Goal: Information Seeking & Learning: Check status

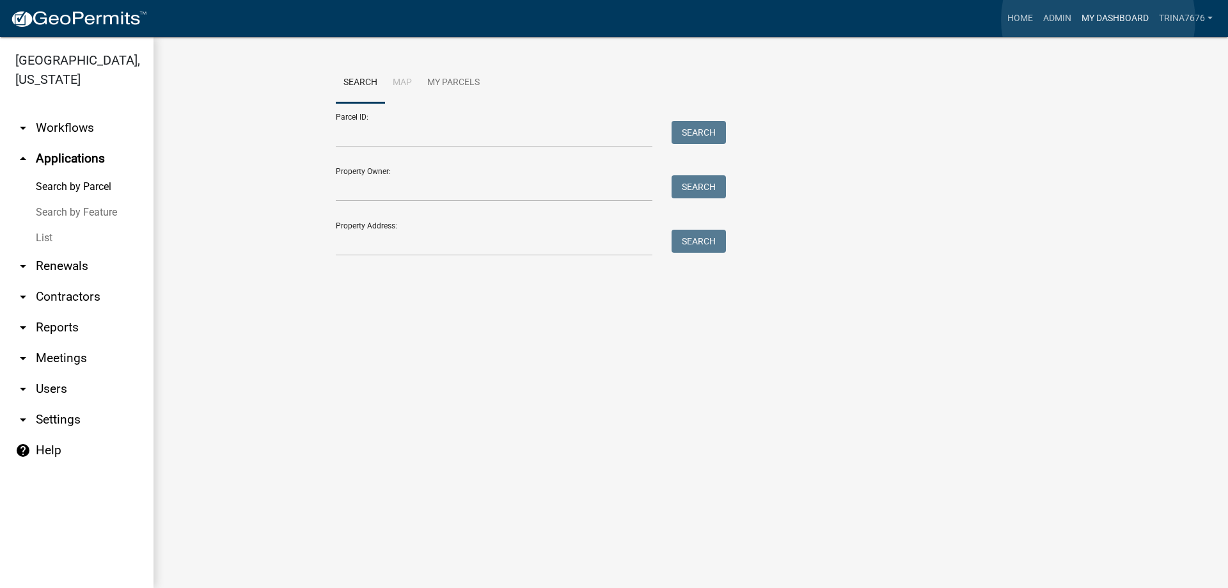
click at [1098, 20] on link "My Dashboard" at bounding box center [1115, 18] width 77 height 24
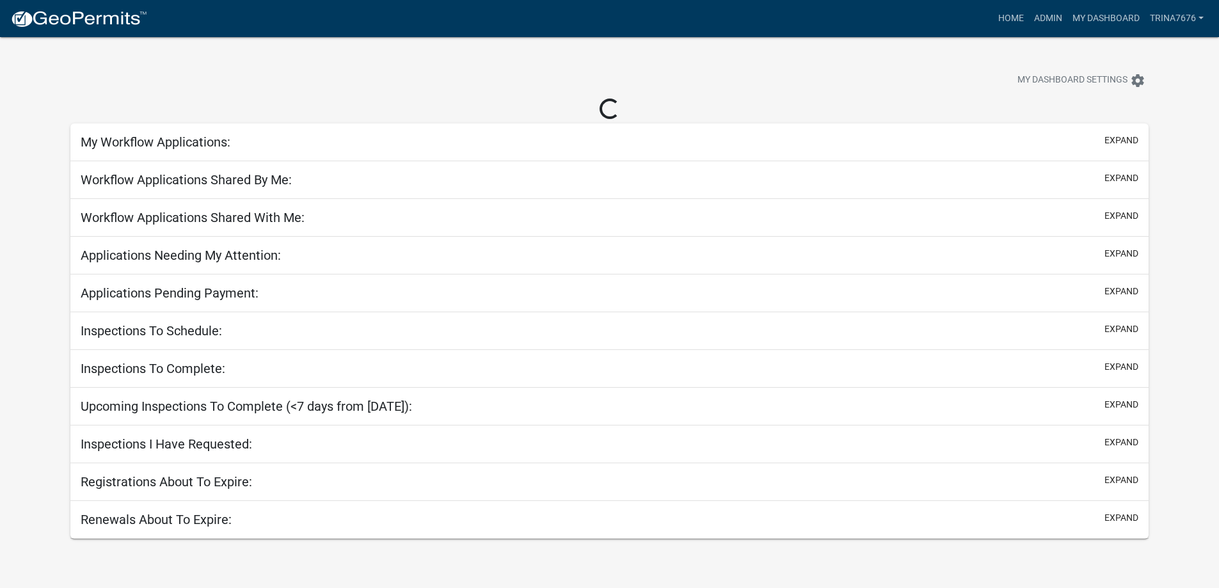
select select "3: 100"
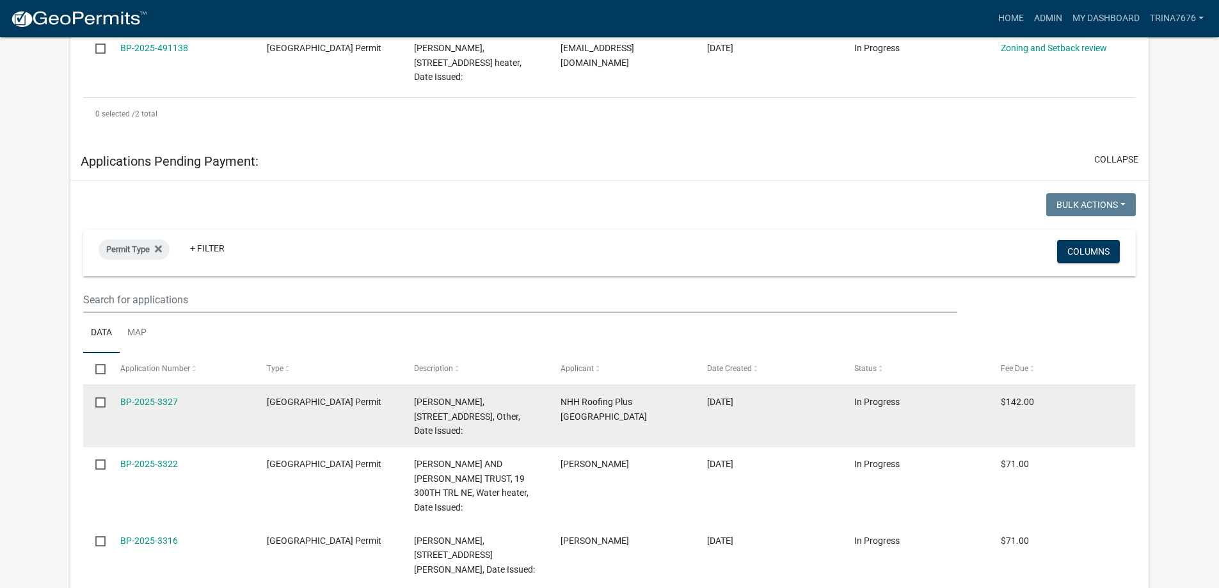
scroll to position [448, 0]
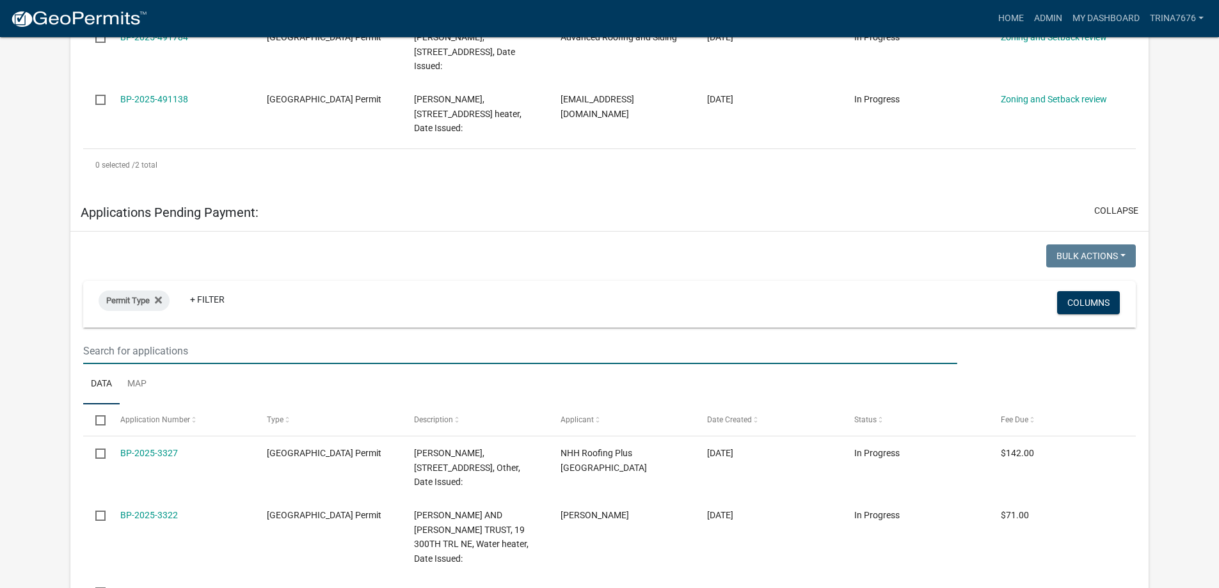
click at [127, 352] on input "text" at bounding box center [519, 351] width 873 height 26
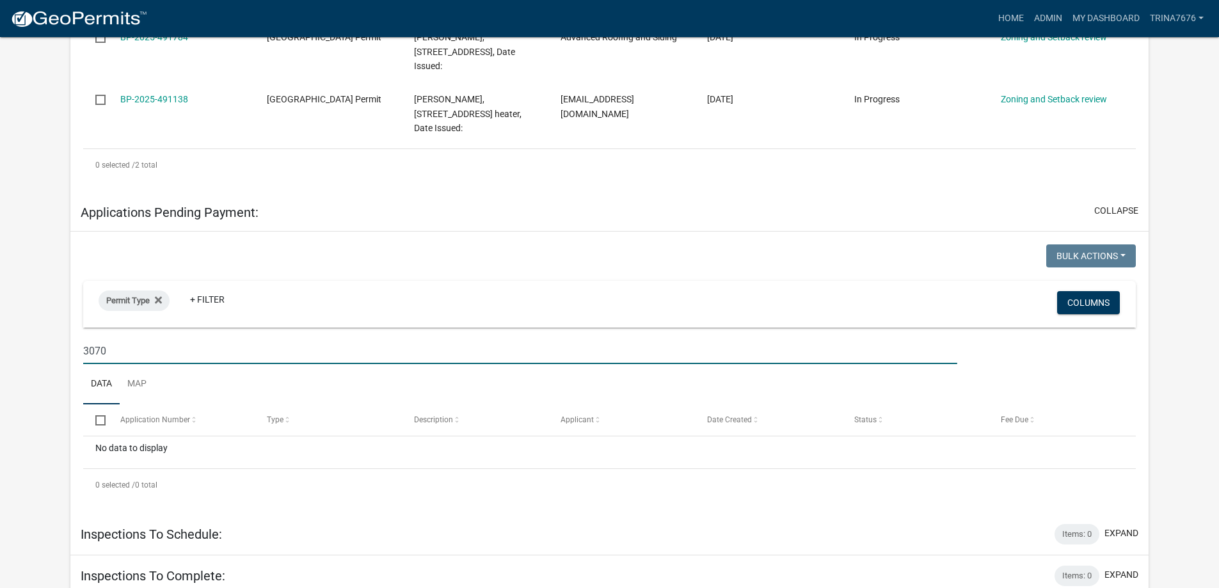
type input "3070"
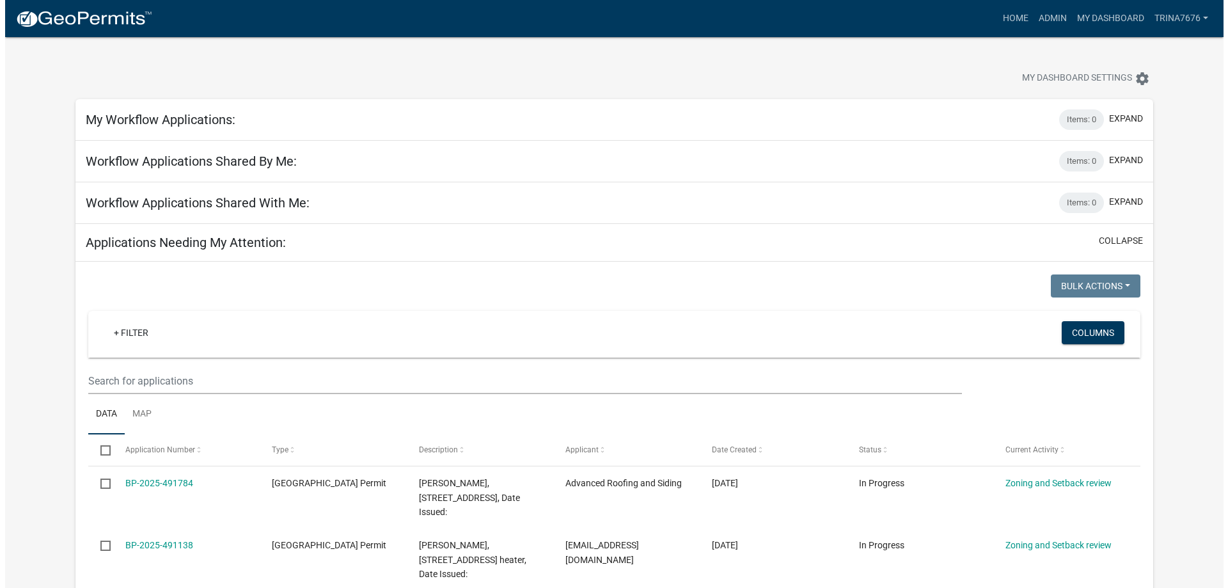
scroll to position [0, 0]
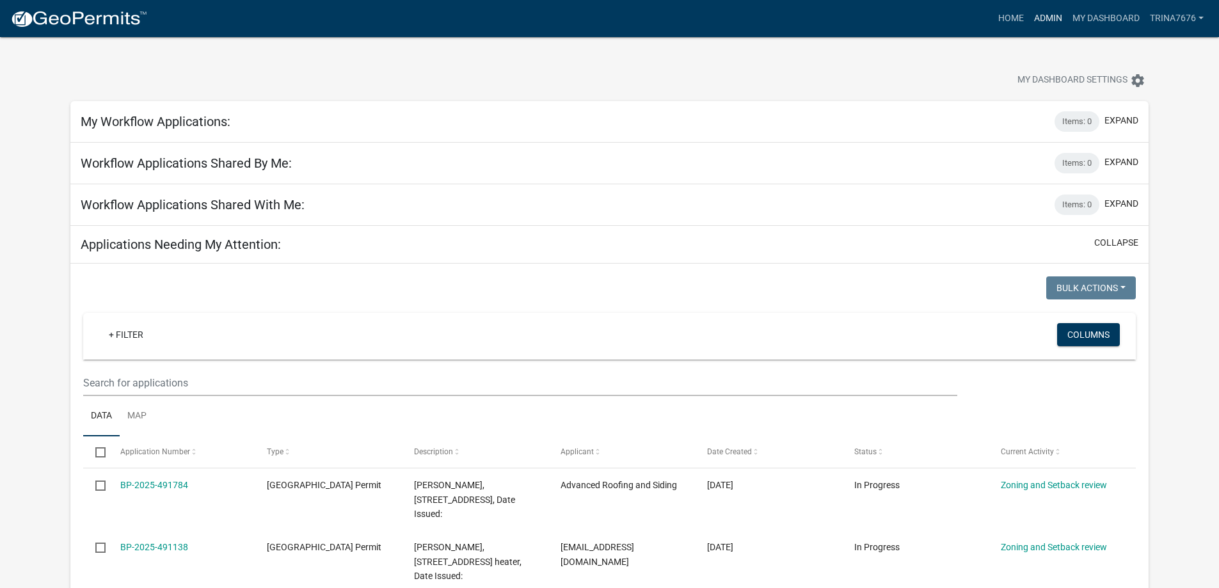
click at [1047, 19] on link "Admin" at bounding box center [1048, 18] width 38 height 24
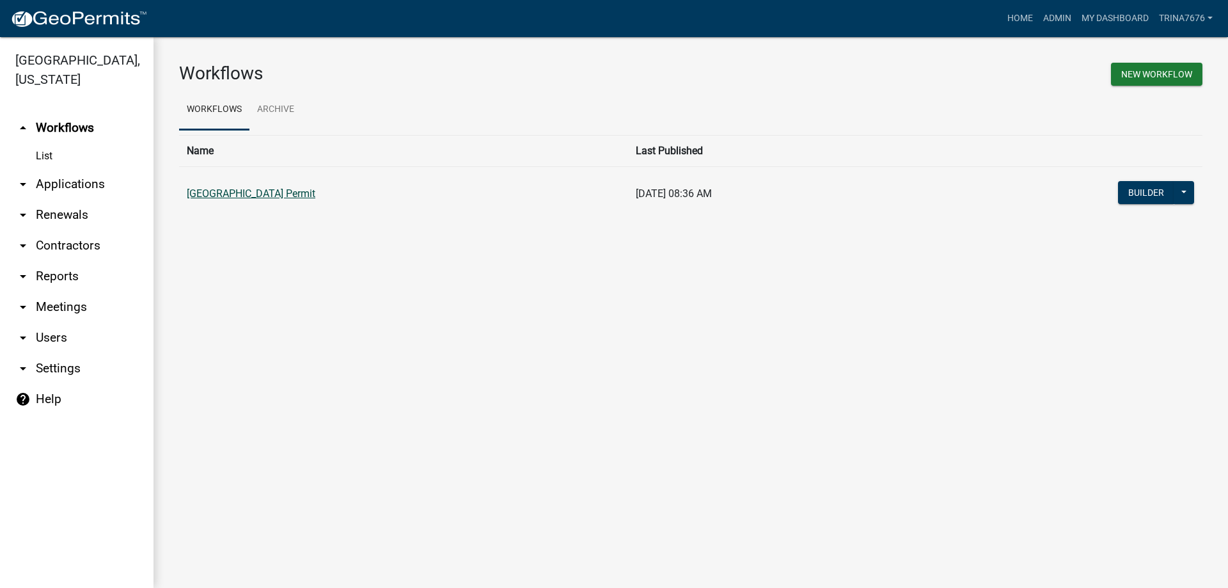
click at [258, 193] on link "[GEOGRAPHIC_DATA] Permit" at bounding box center [251, 193] width 129 height 12
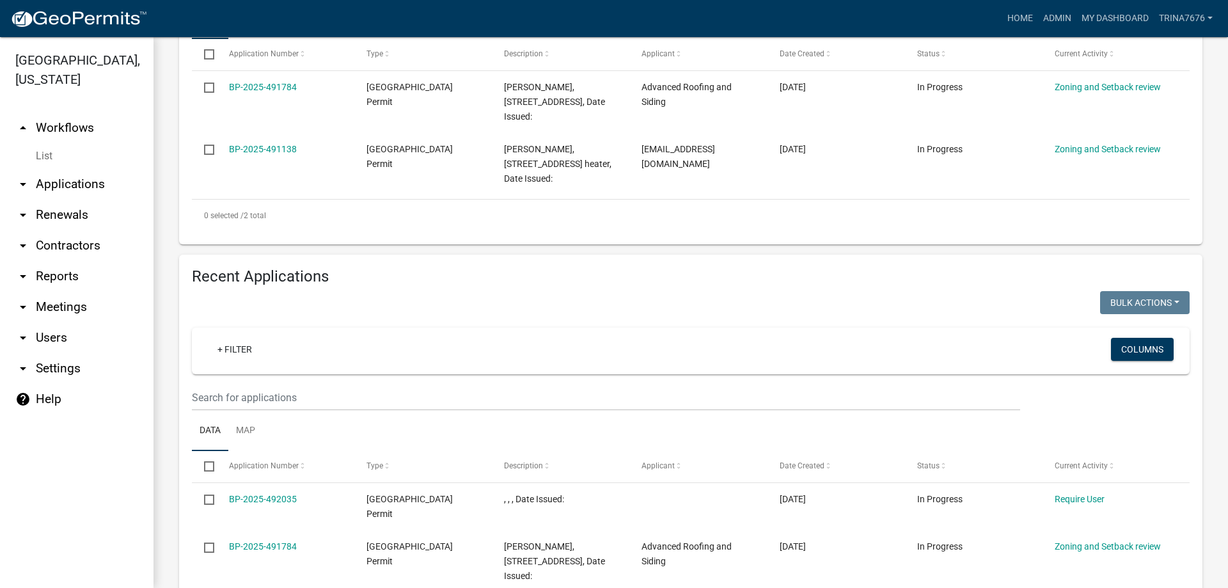
scroll to position [384, 0]
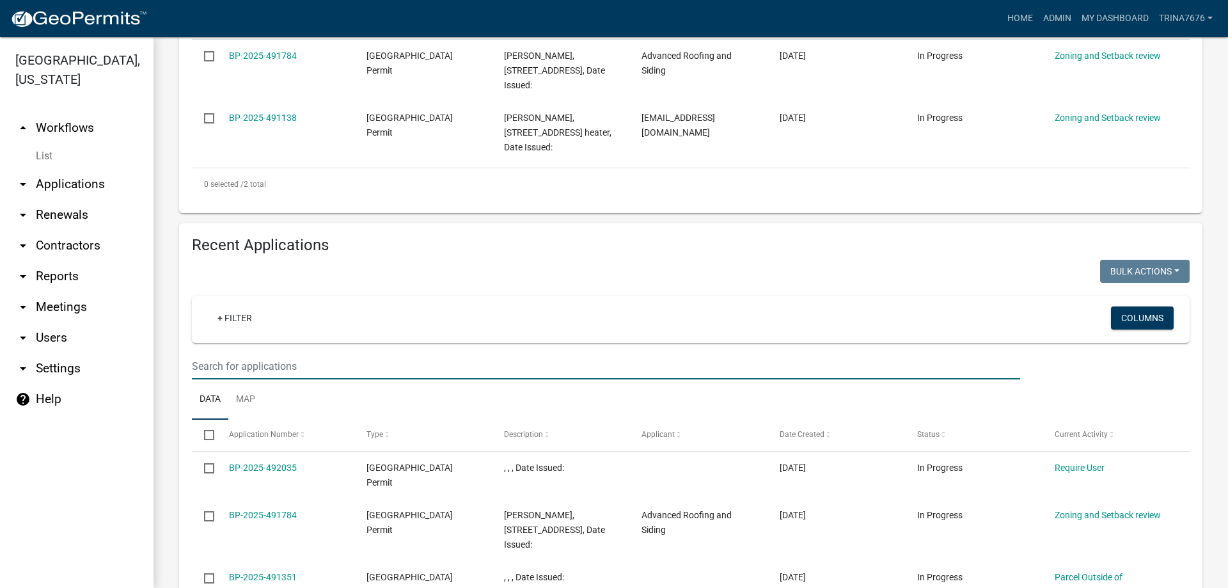
click at [287, 365] on input "text" at bounding box center [606, 366] width 828 height 26
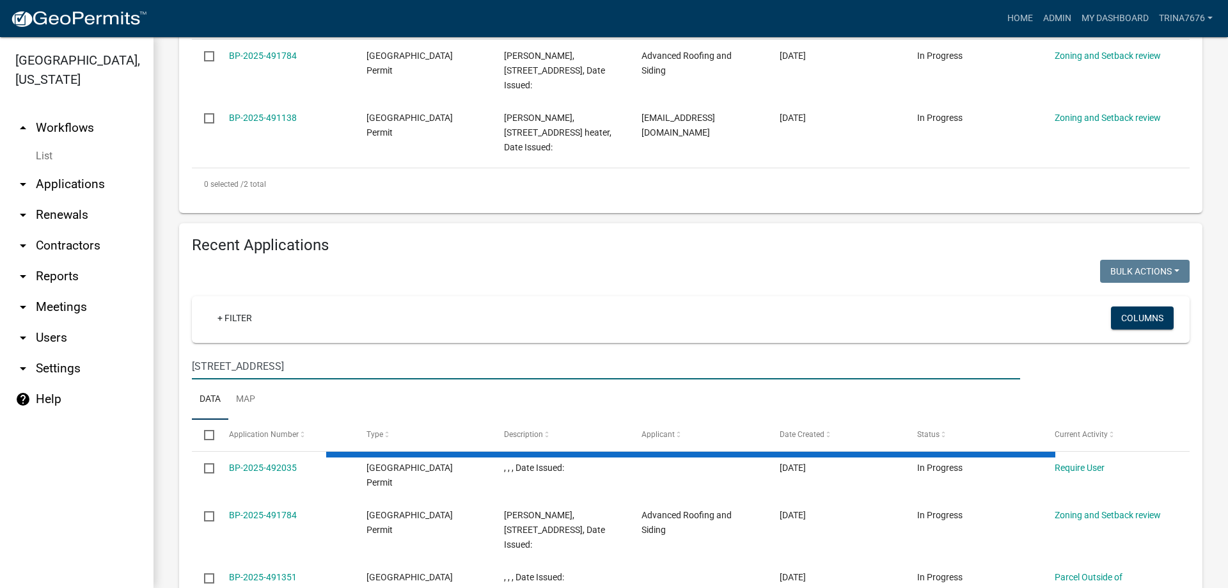
scroll to position [350, 0]
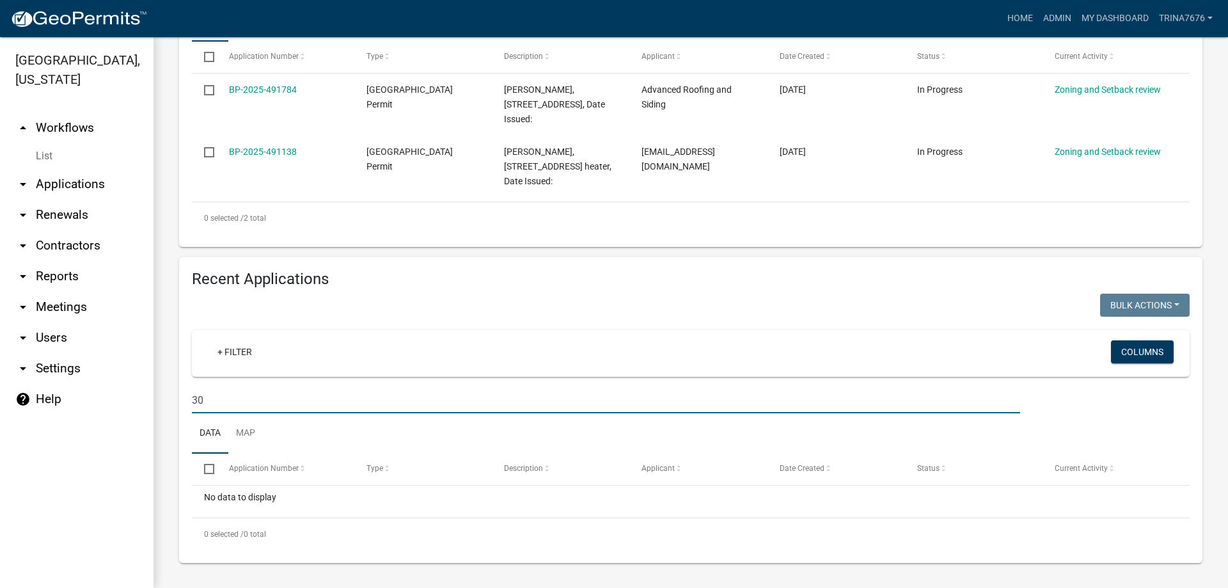
type input "3"
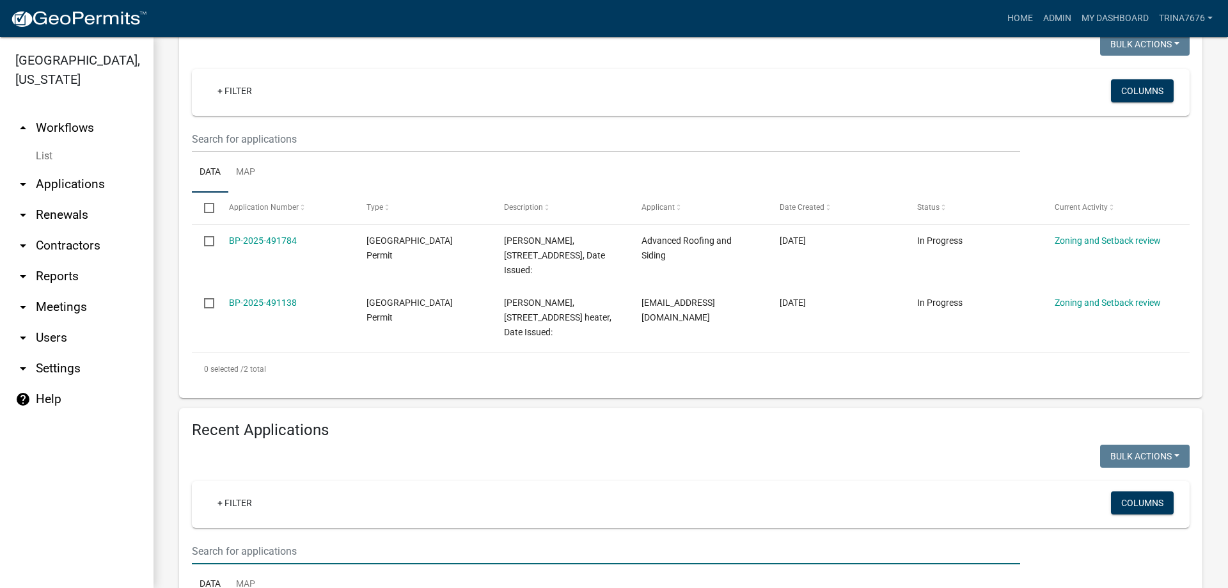
scroll to position [0, 0]
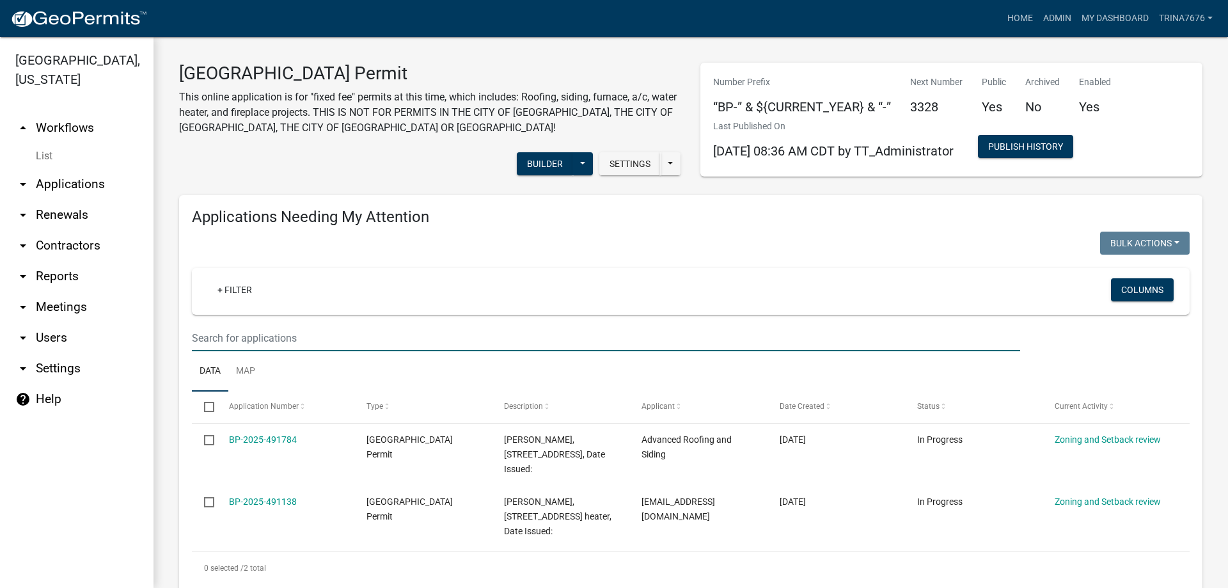
click at [242, 335] on input "text" at bounding box center [606, 338] width 828 height 26
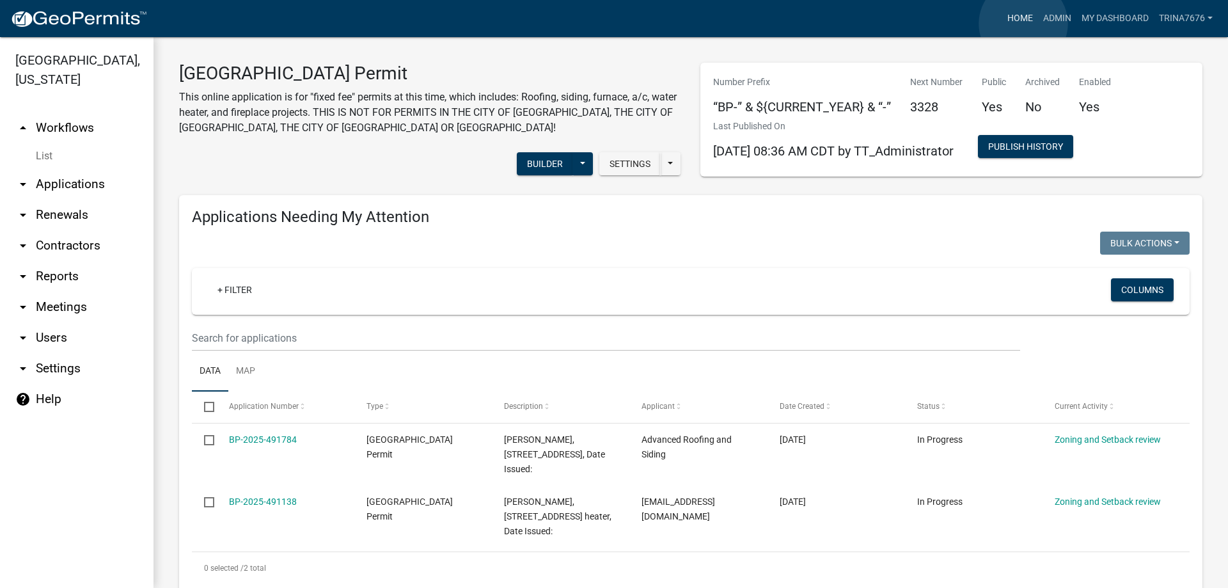
click at [1023, 24] on link "Home" at bounding box center [1020, 18] width 36 height 24
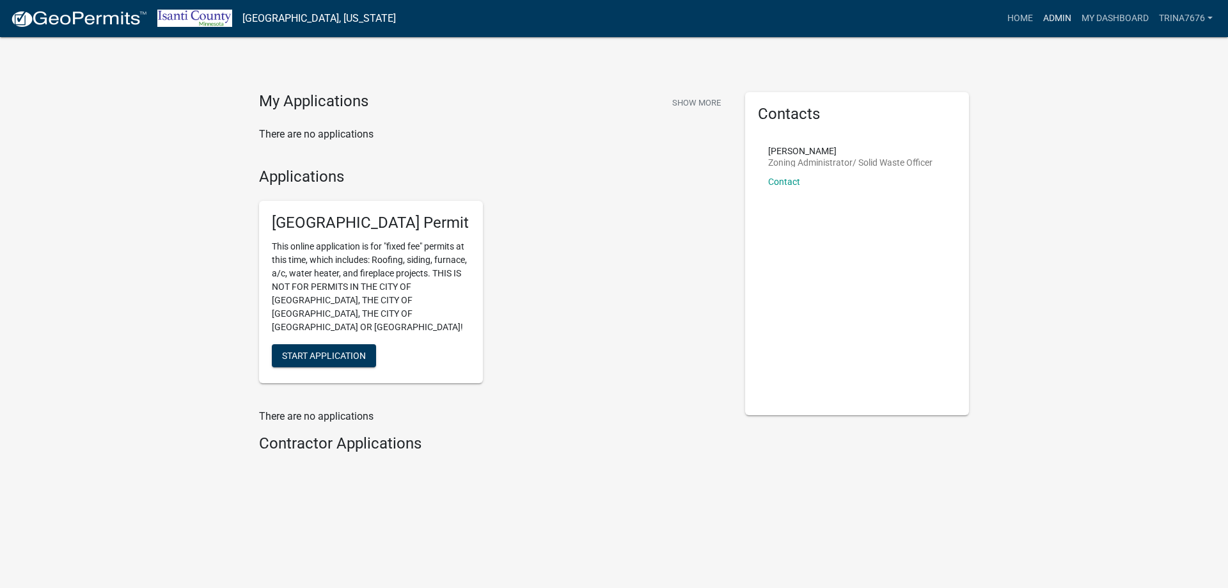
click at [1058, 17] on link "Admin" at bounding box center [1057, 18] width 38 height 24
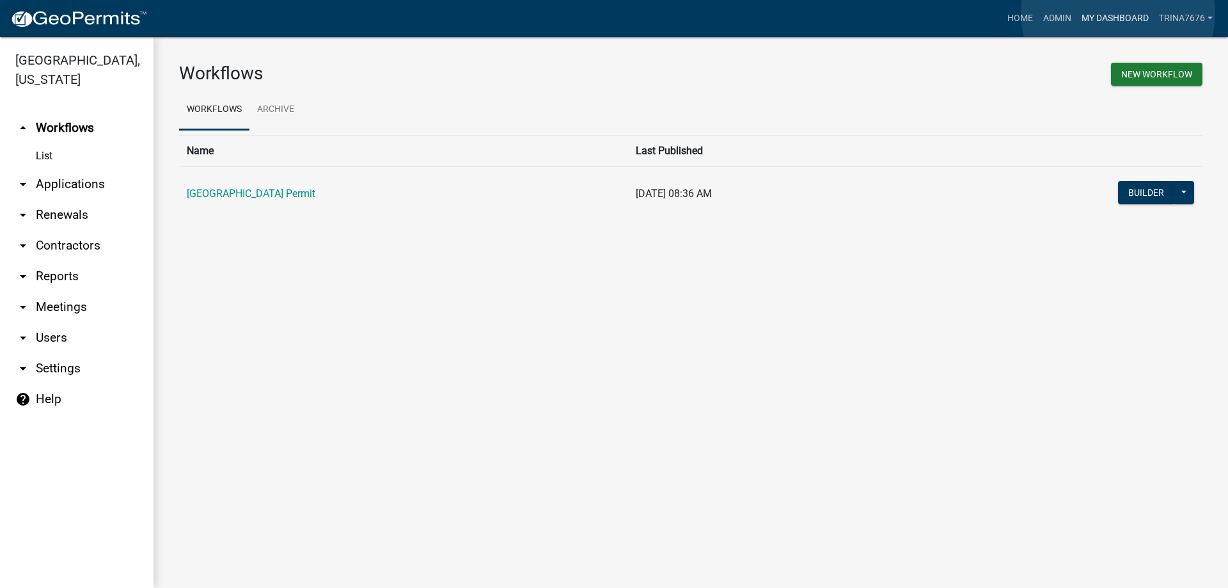
click at [1118, 13] on link "My Dashboard" at bounding box center [1115, 18] width 77 height 24
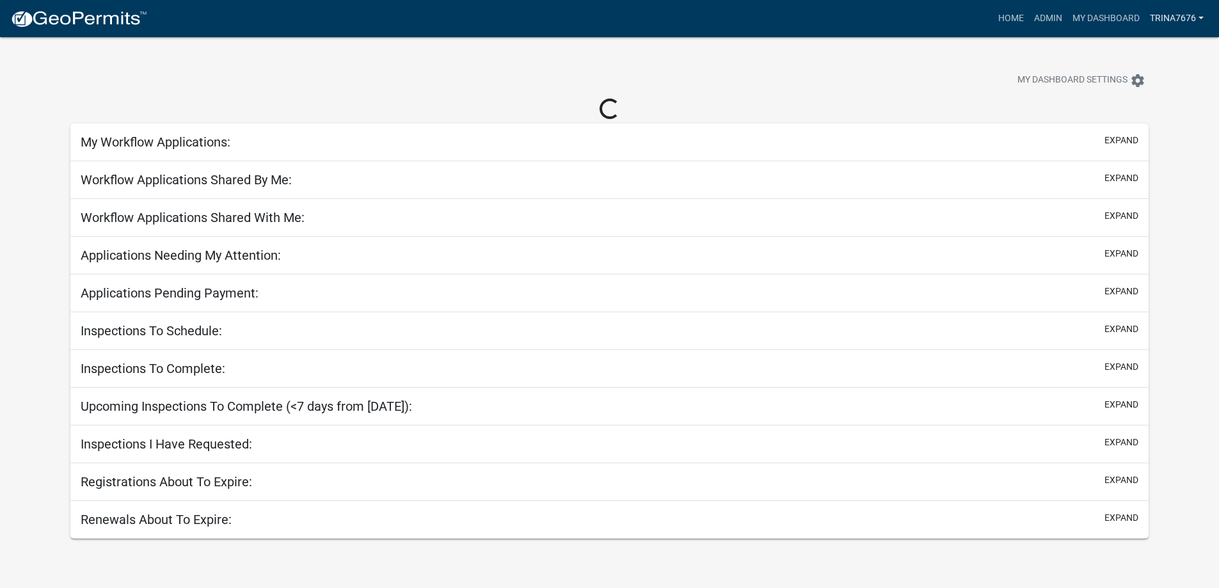
click at [1167, 13] on link "trina7676" at bounding box center [1176, 18] width 64 height 24
select select "3: 100"
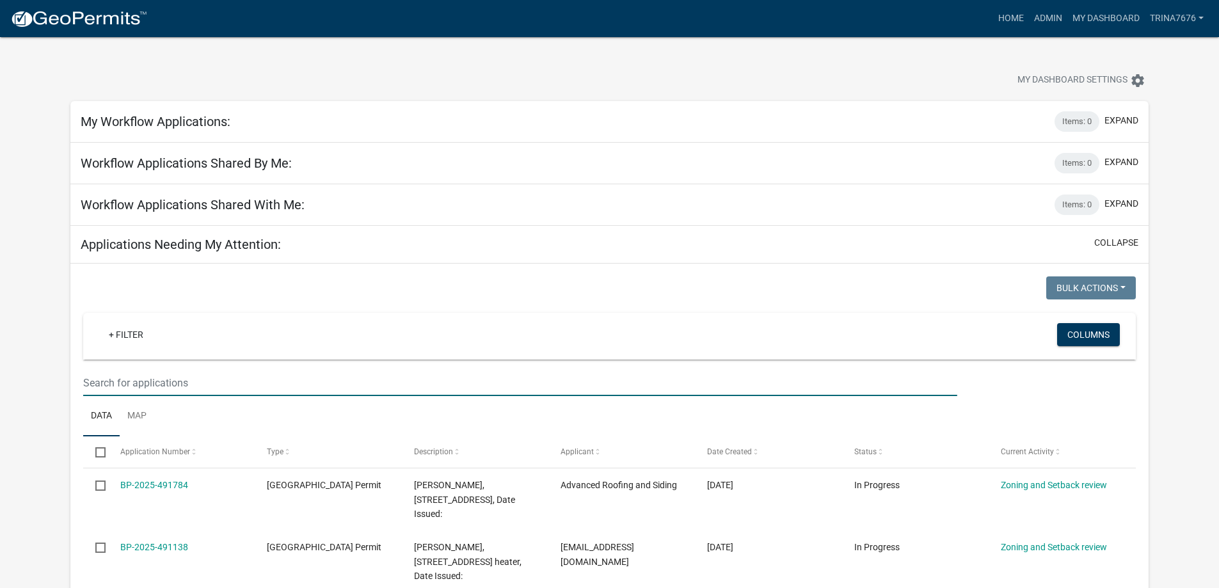
click at [159, 382] on input "text" at bounding box center [519, 383] width 873 height 26
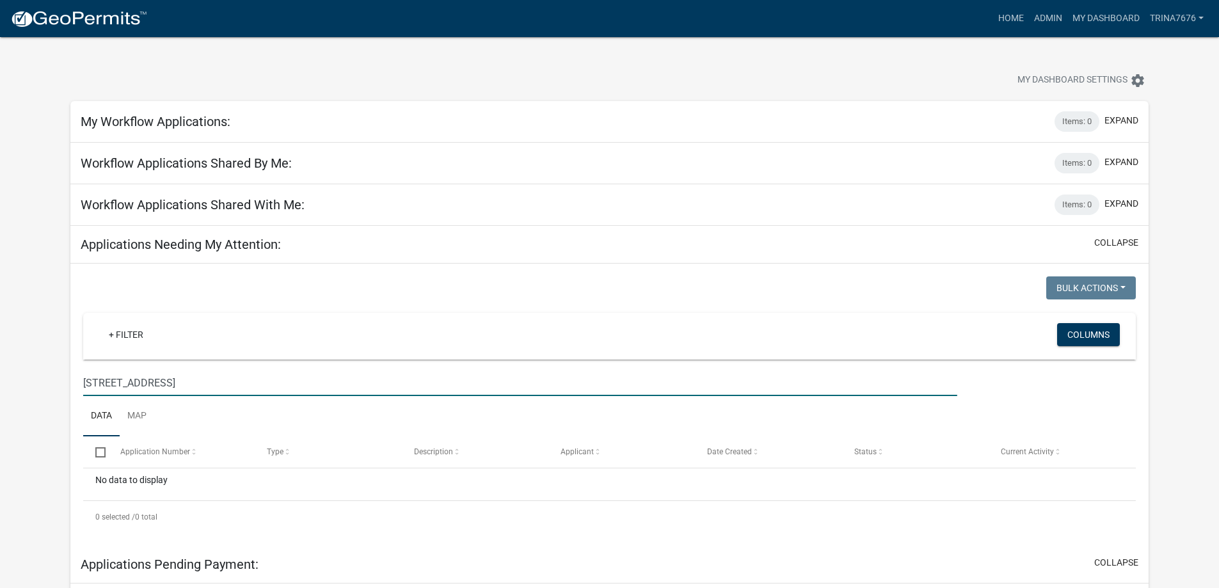
drag, startPoint x: 188, startPoint y: 379, endPoint x: 62, endPoint y: 370, distance: 126.4
type input "Ford"
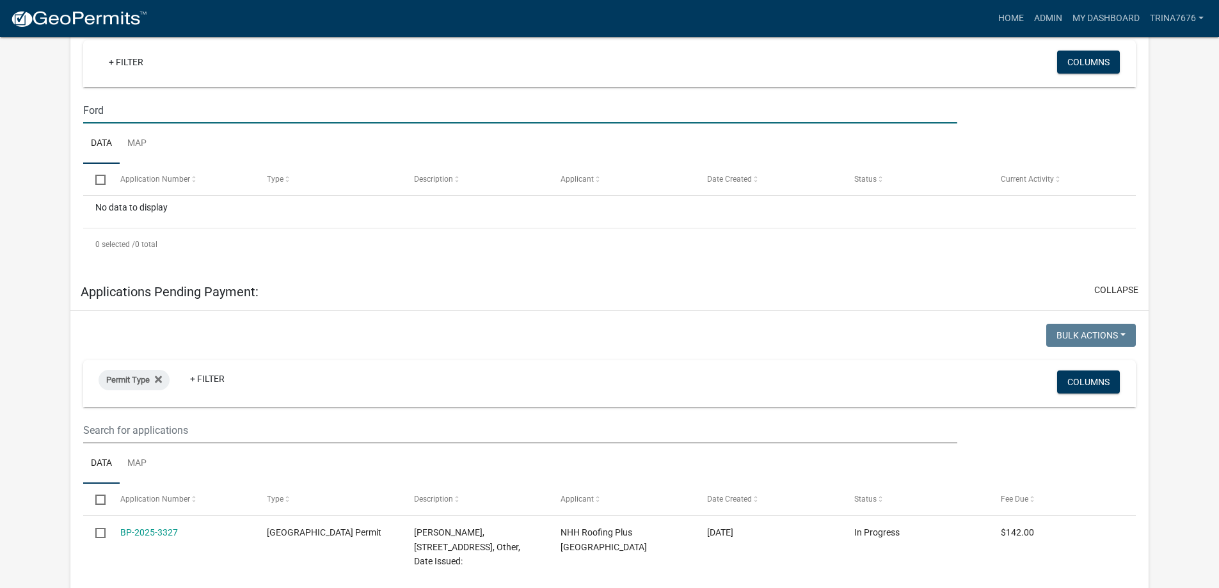
scroll to position [256, 0]
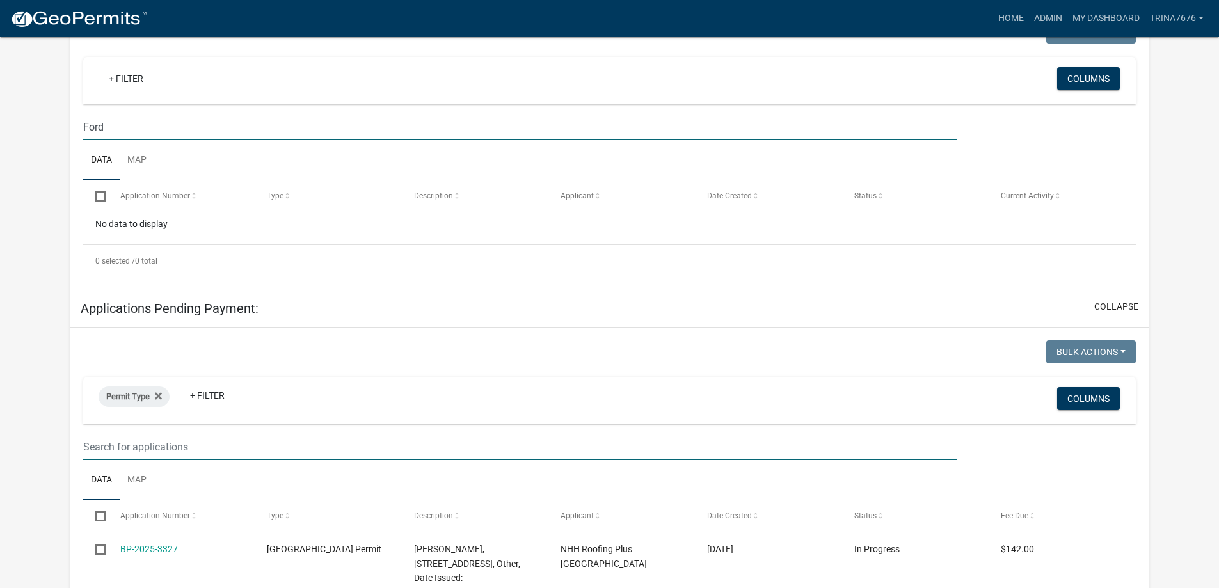
click at [123, 447] on input "text" at bounding box center [519, 447] width 873 height 26
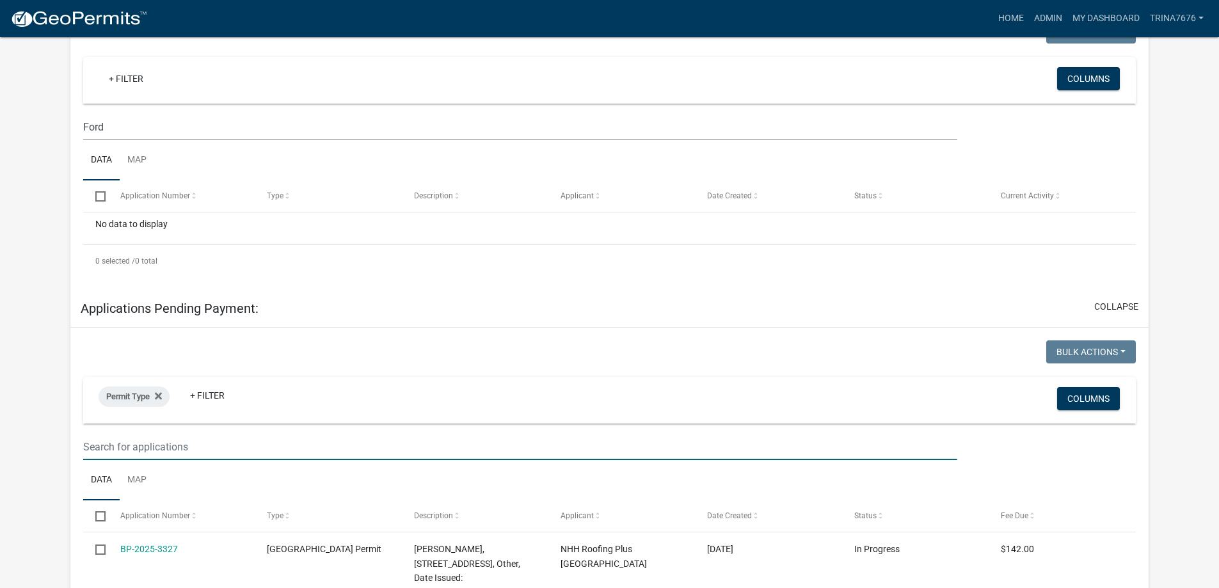
click at [100, 446] on input "text" at bounding box center [519, 447] width 873 height 26
type input "[PERSON_NAME]"
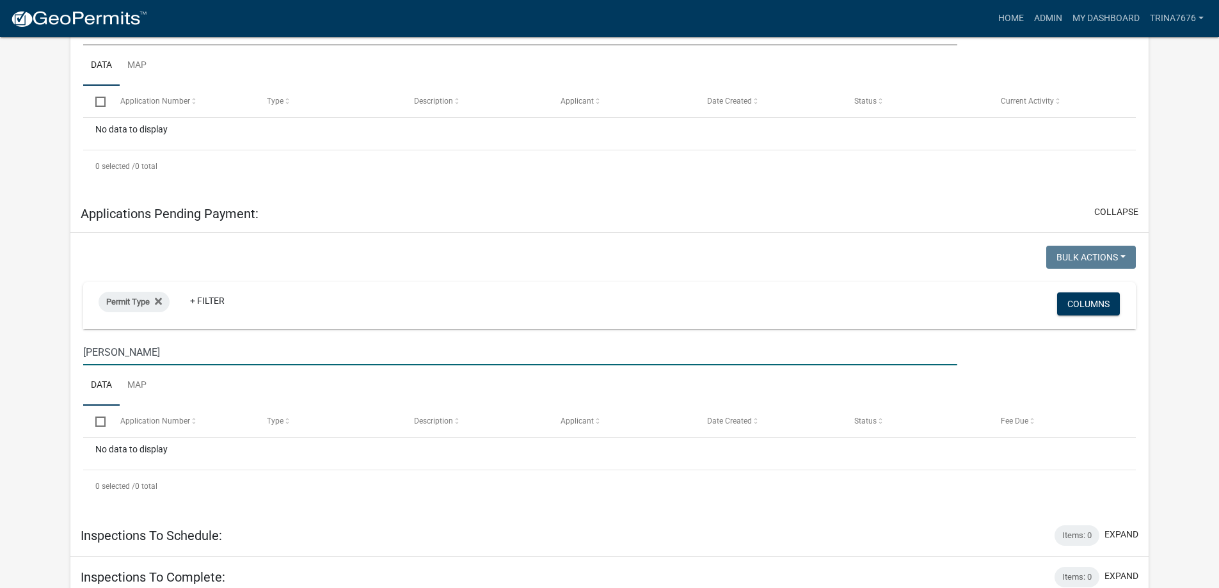
scroll to position [143, 0]
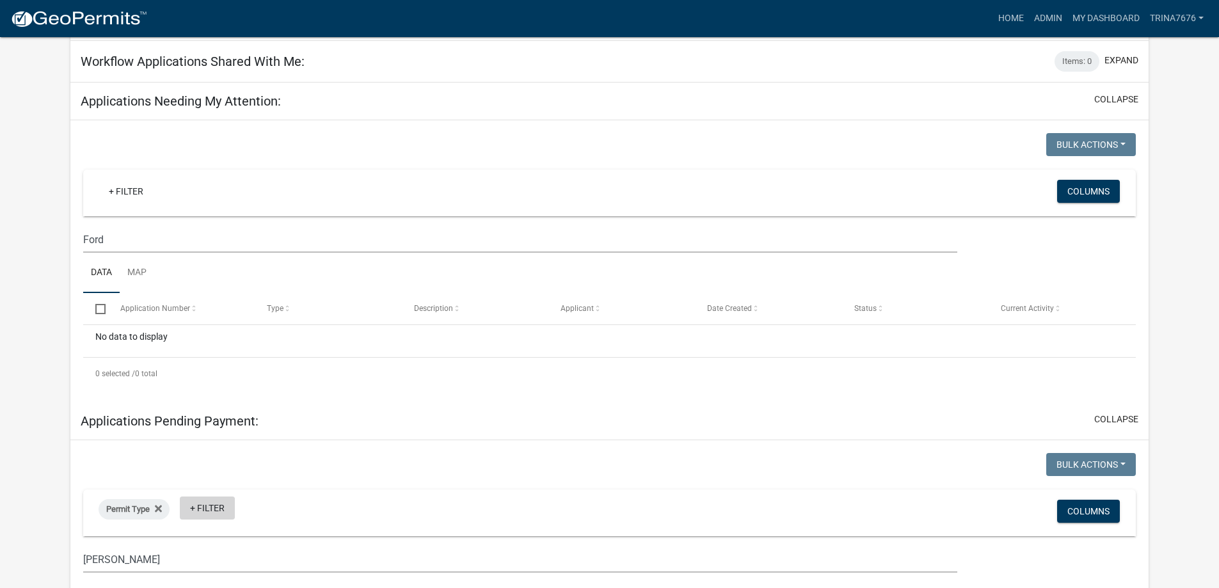
click at [219, 507] on link "+ Filter" at bounding box center [207, 507] width 55 height 23
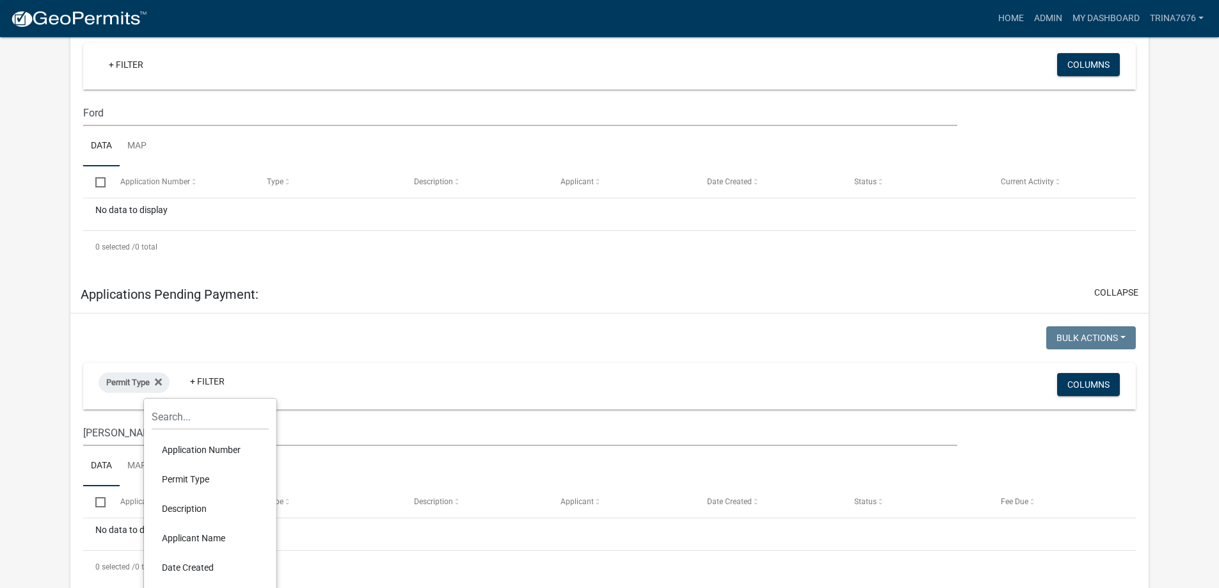
scroll to position [271, 0]
click at [226, 535] on li "Applicant Name" at bounding box center [210, 536] width 117 height 29
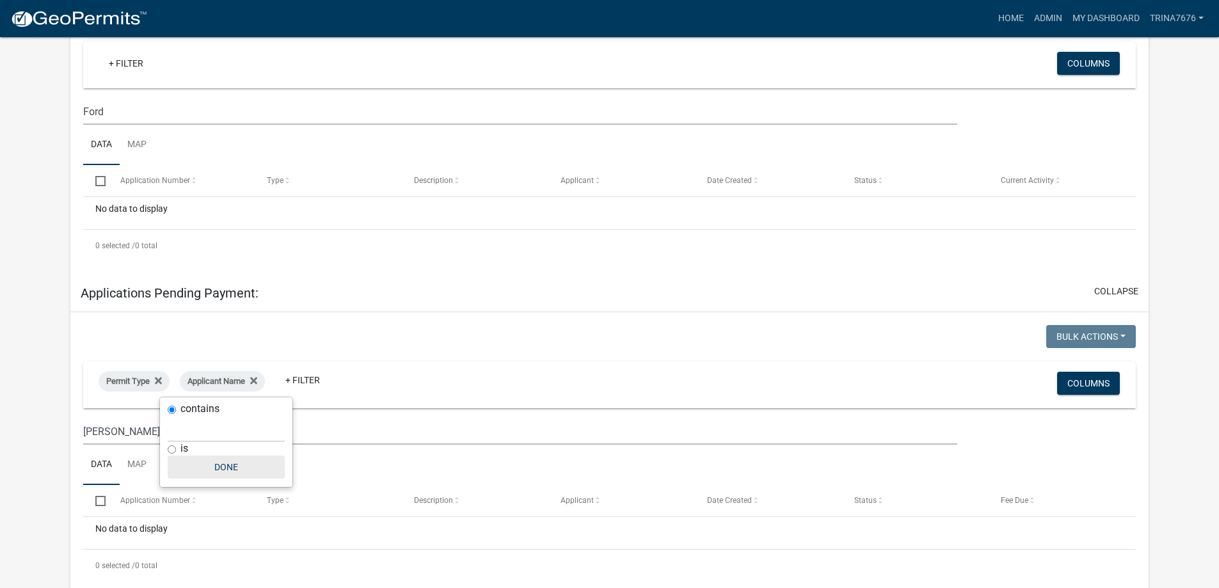
click at [215, 471] on button "Done" at bounding box center [226, 466] width 117 height 23
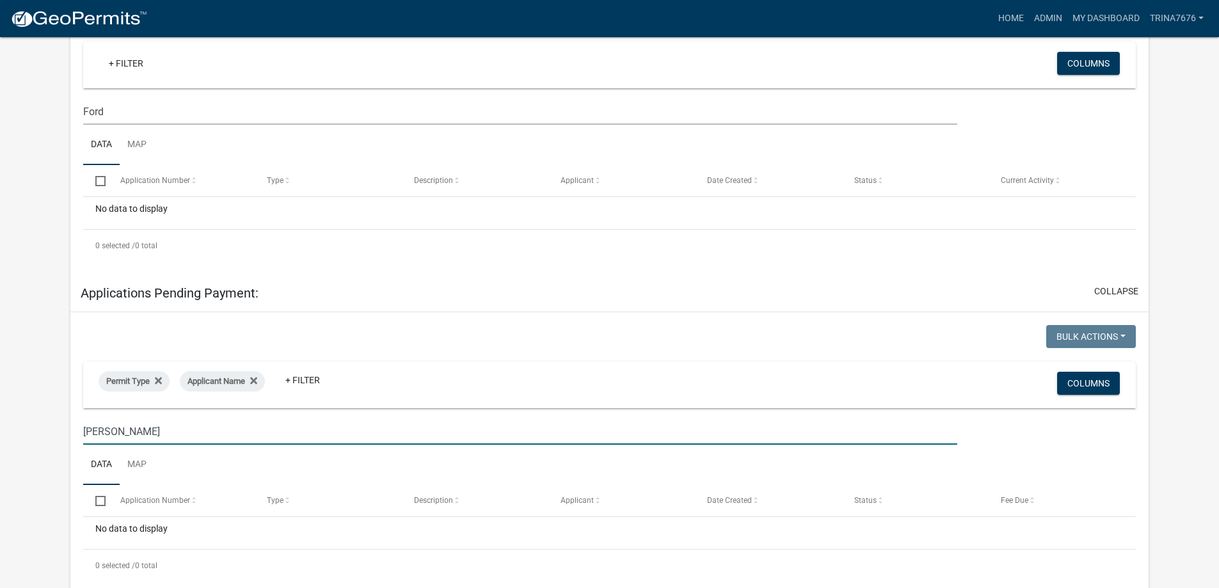
click at [210, 438] on input "[PERSON_NAME]" at bounding box center [519, 431] width 873 height 26
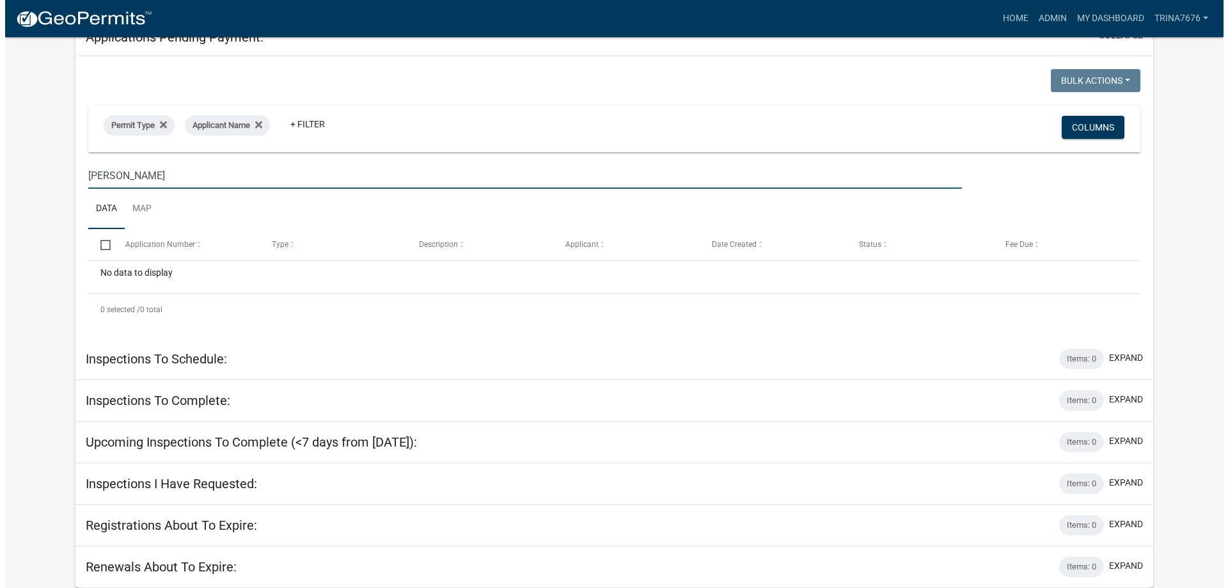
scroll to position [0, 0]
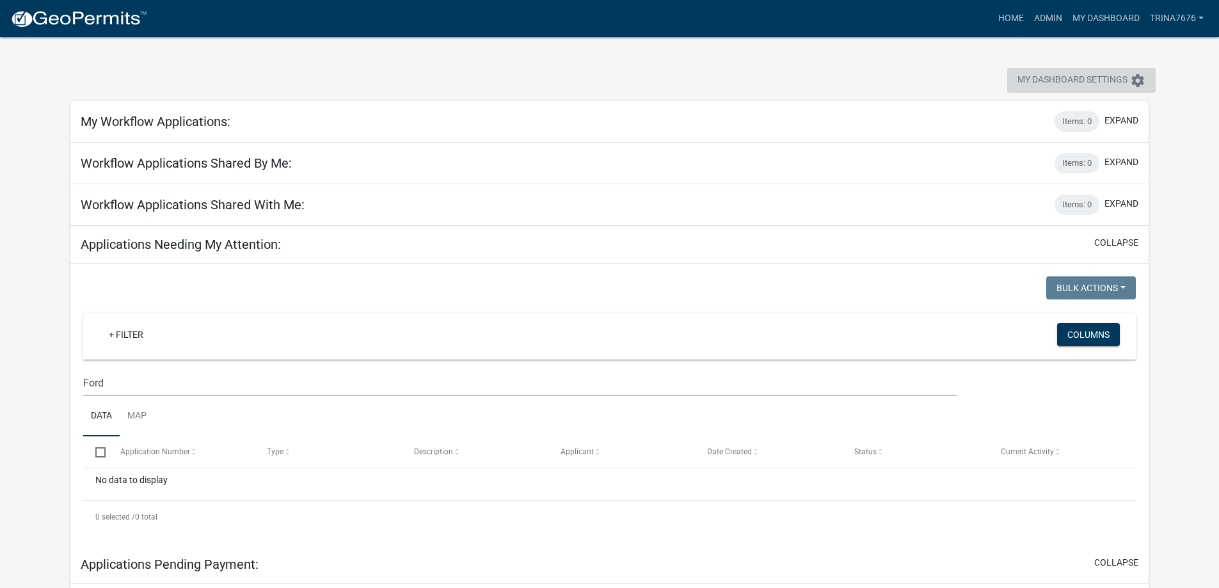
click at [1130, 79] on icon "settings" at bounding box center [1137, 80] width 15 height 15
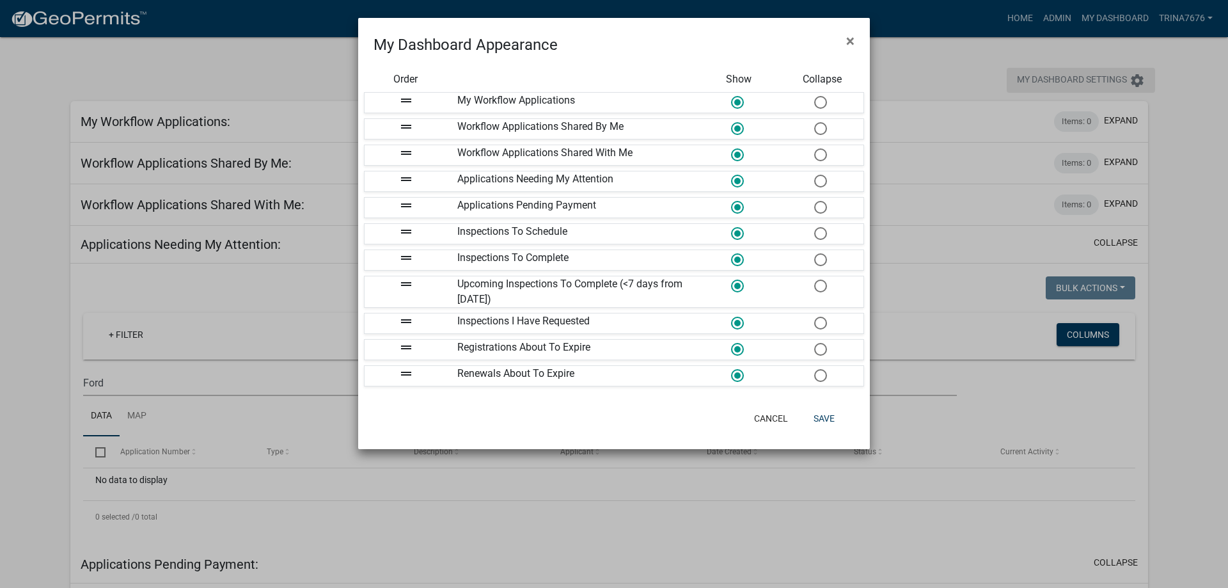
click at [1130, 79] on ngb-modal-window "My Dashboard Appearance × Order Show Collapse drag_handle My Workflow Applicati…" at bounding box center [614, 294] width 1228 height 588
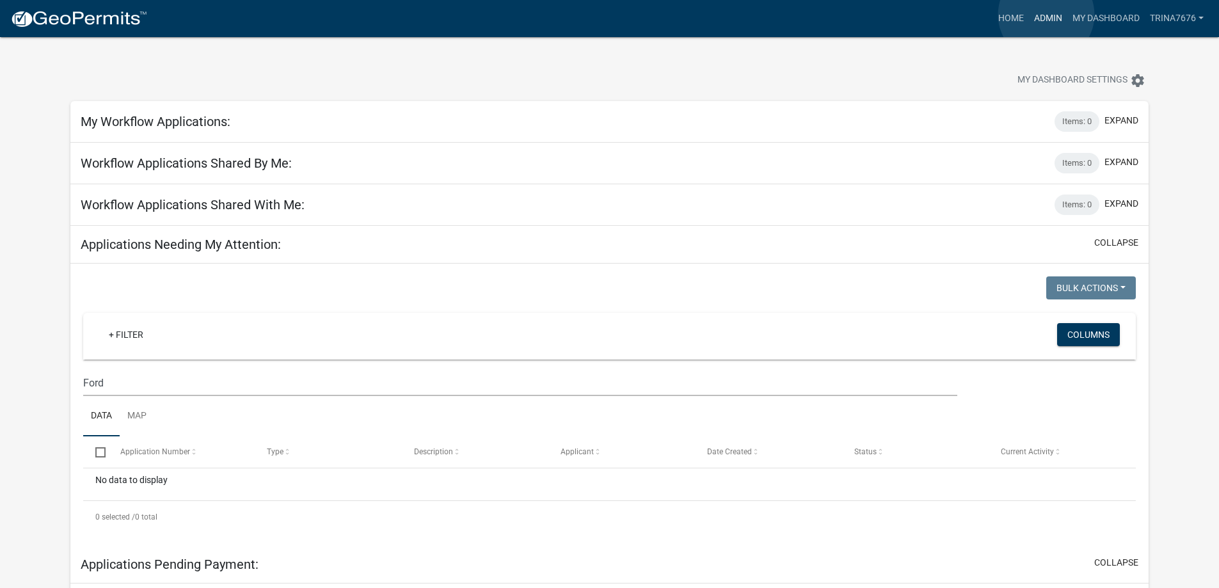
click at [1046, 15] on link "Admin" at bounding box center [1048, 18] width 38 height 24
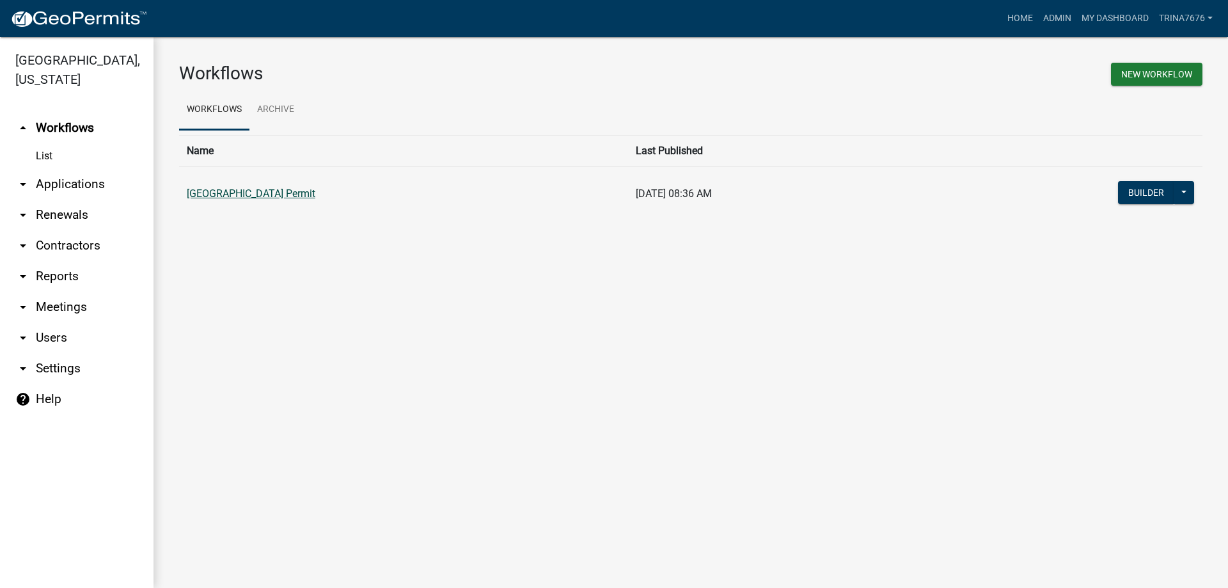
click at [260, 194] on link "[GEOGRAPHIC_DATA] Permit" at bounding box center [251, 193] width 129 height 12
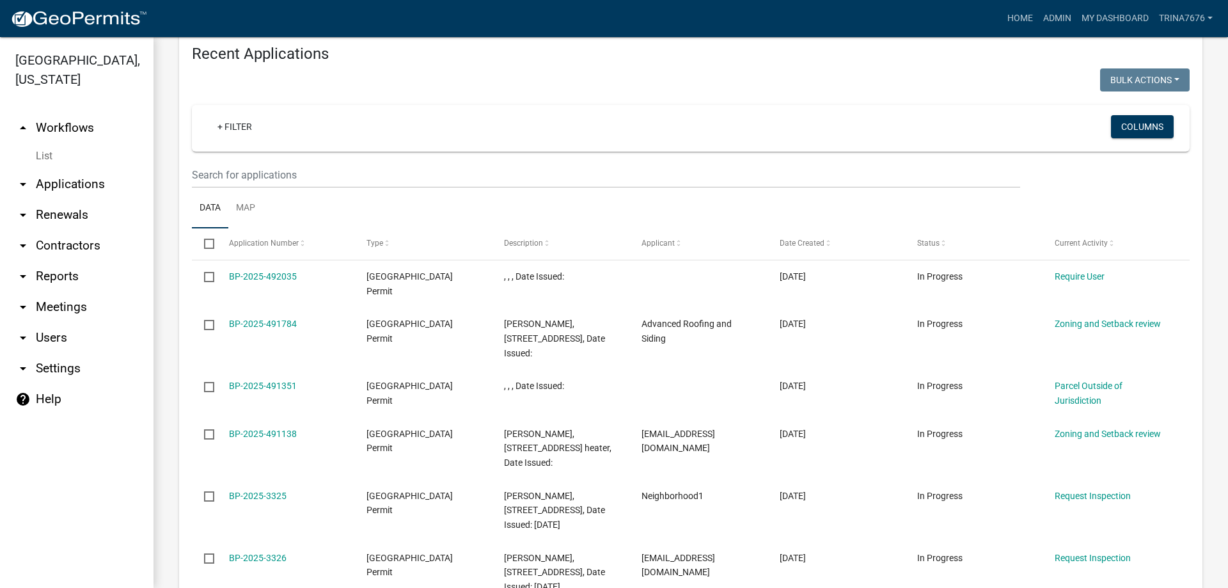
scroll to position [576, 0]
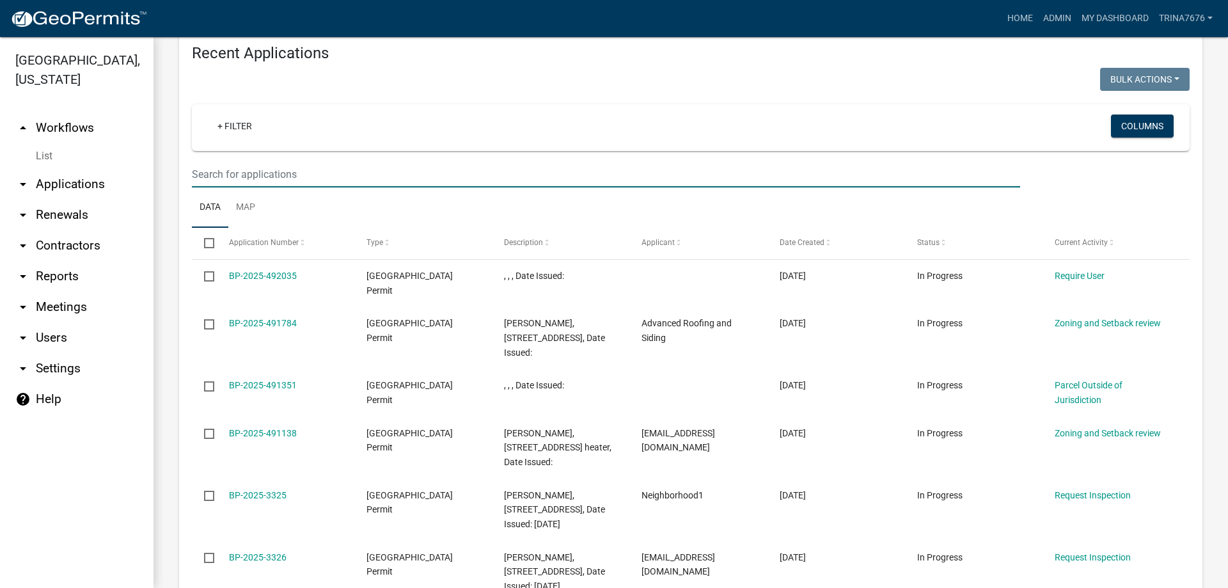
click at [270, 182] on input "text" at bounding box center [606, 174] width 828 height 26
click at [262, 177] on input "text" at bounding box center [606, 174] width 828 height 26
type input "Ford"
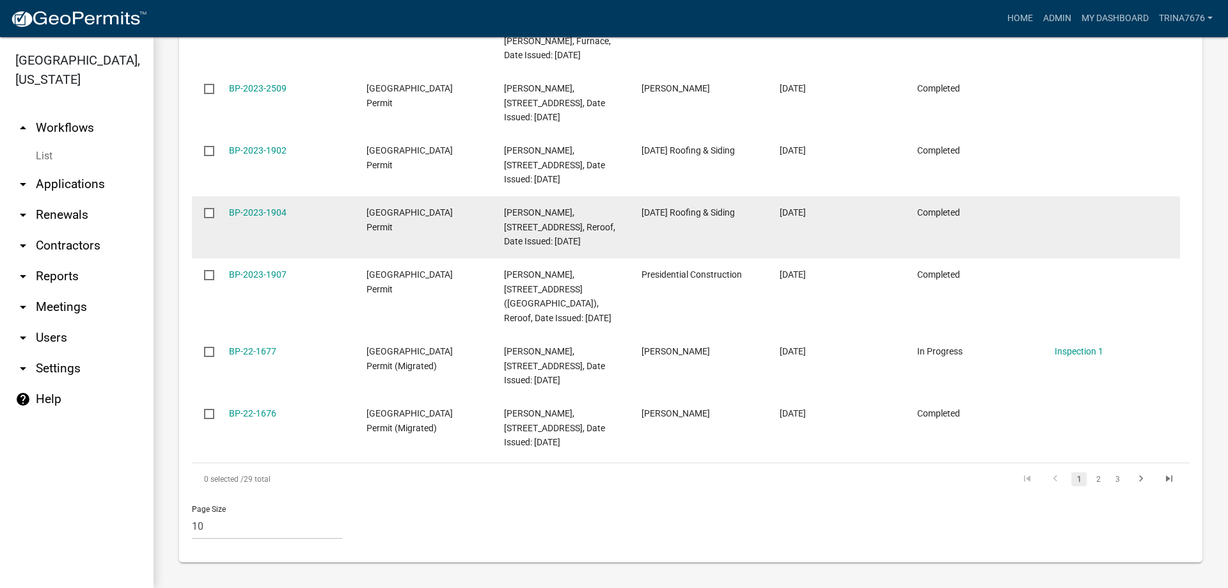
scroll to position [1041, 0]
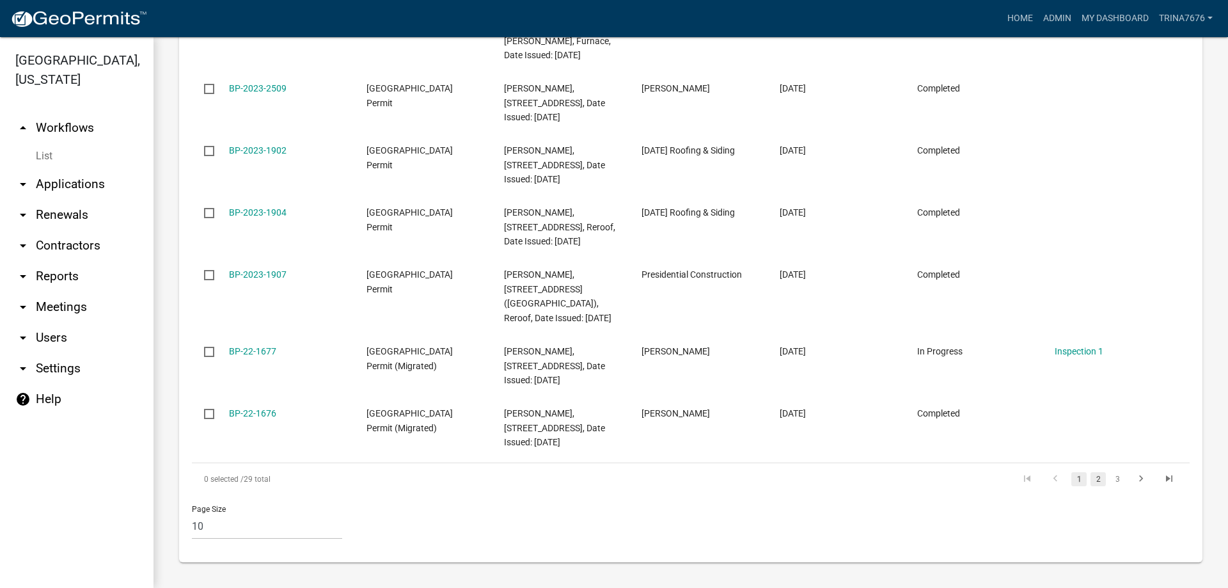
click at [1091, 481] on link "2" at bounding box center [1098, 479] width 15 height 14
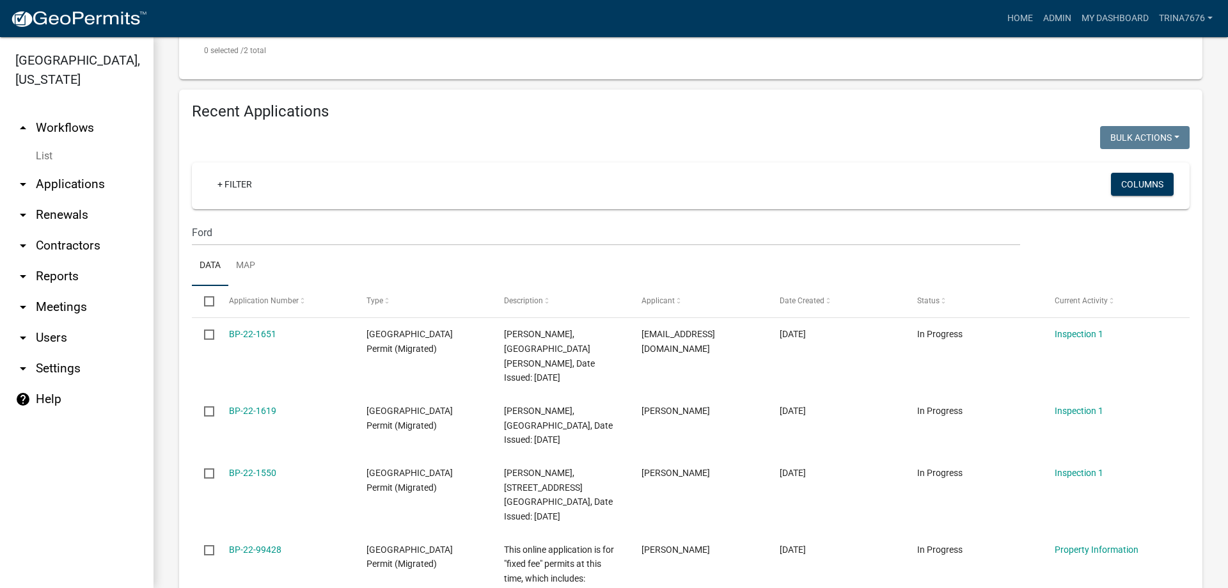
scroll to position [134, 0]
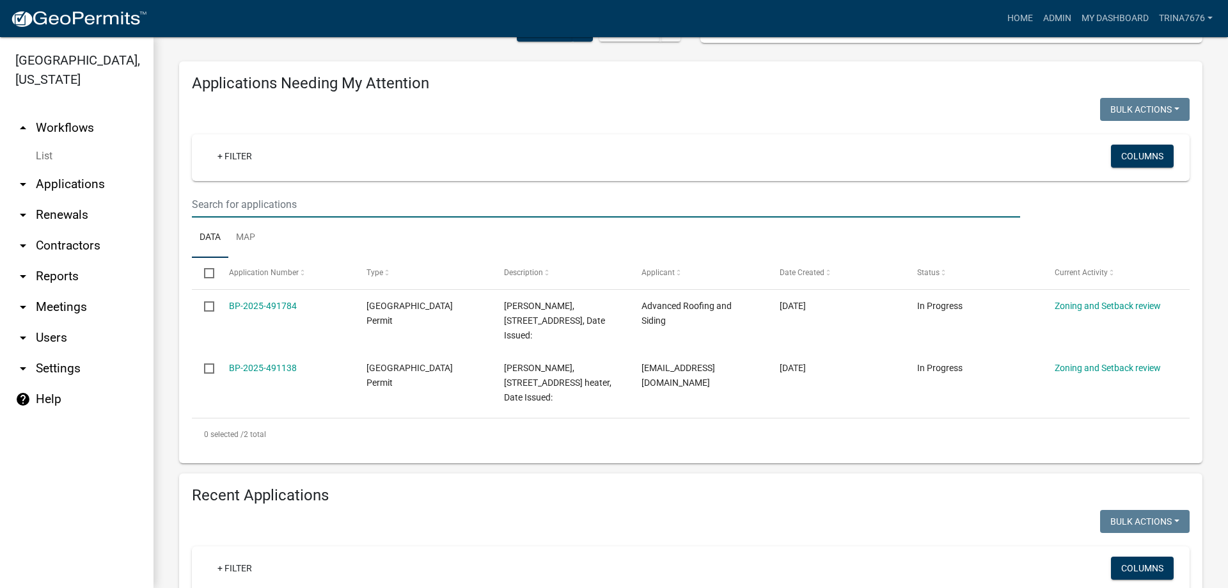
click at [299, 205] on input "text" at bounding box center [606, 204] width 828 height 26
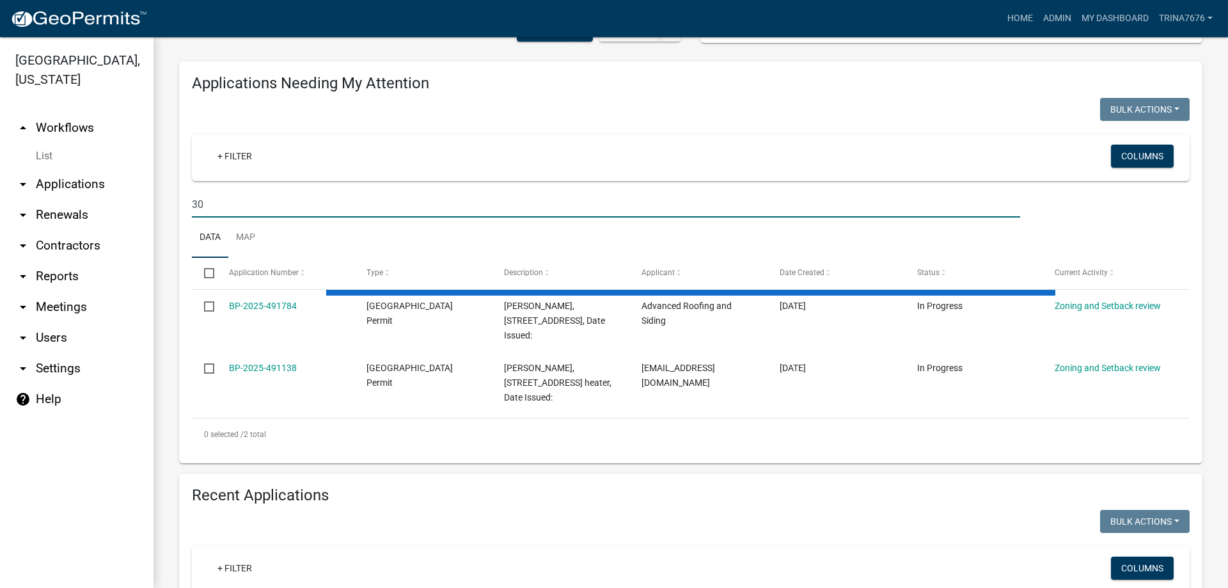
type input "3"
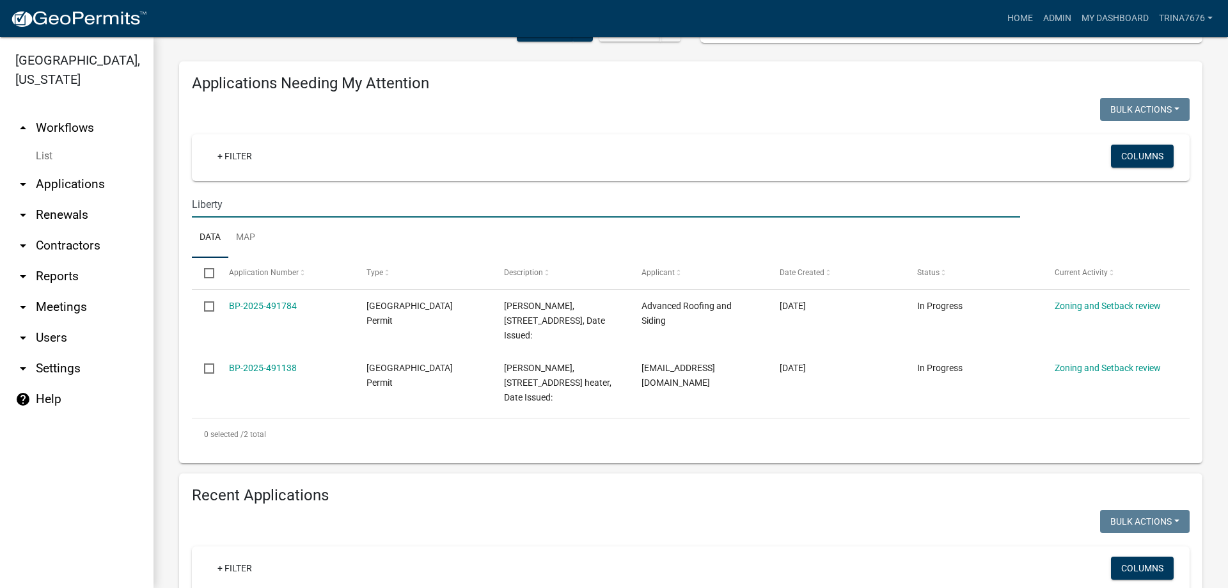
type input "Liberty"
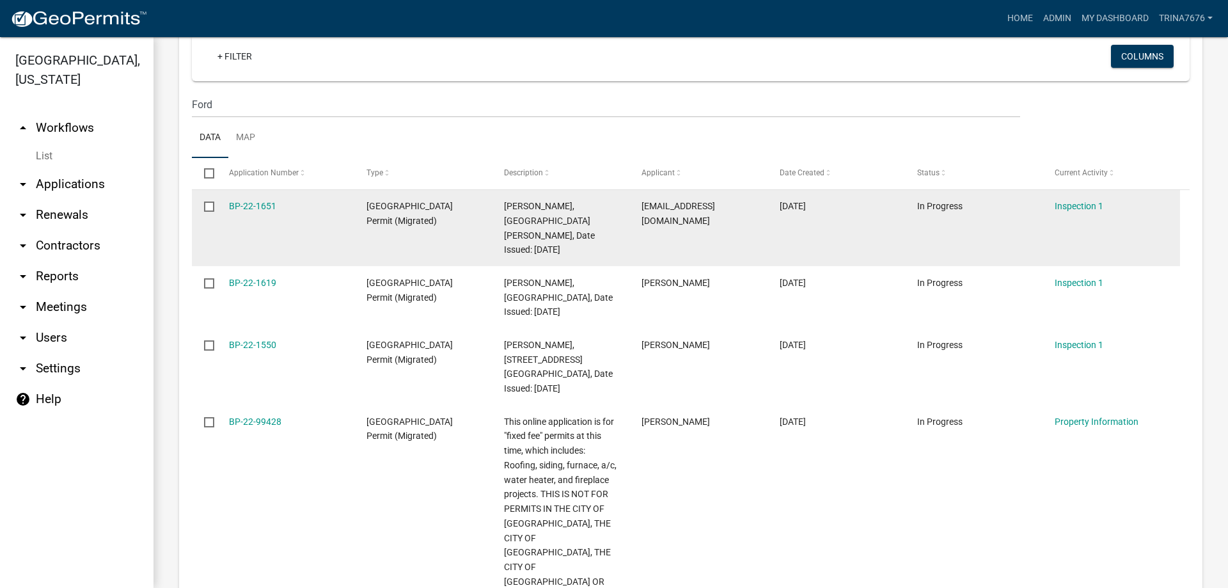
scroll to position [569, 0]
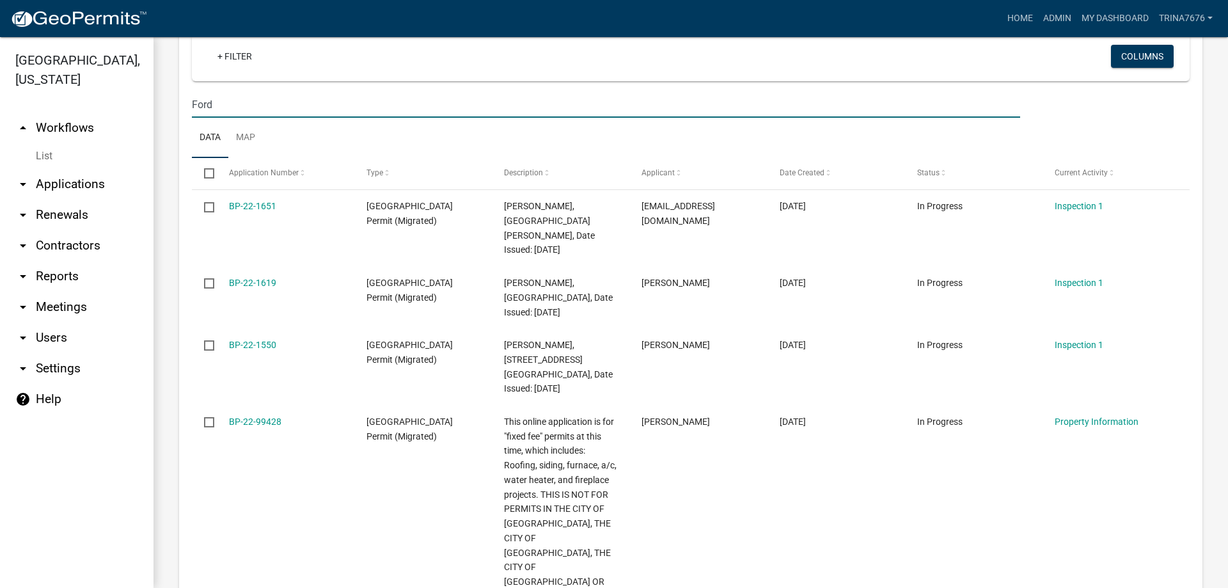
click at [256, 112] on input "Ford" at bounding box center [606, 104] width 828 height 26
type input "F"
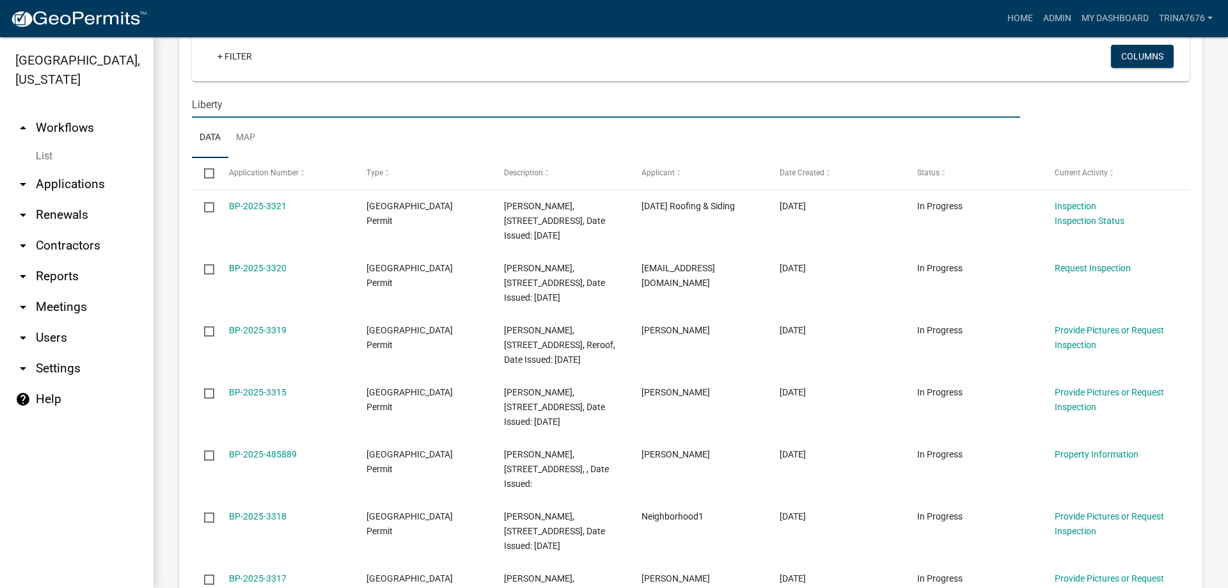
type input "Liberty"
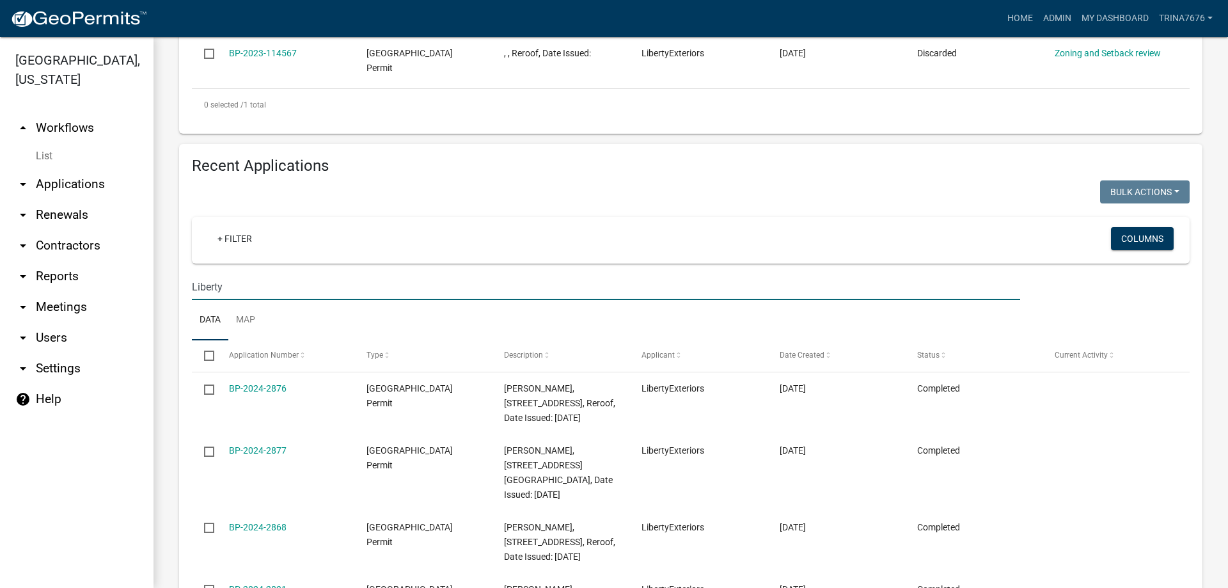
scroll to position [384, 0]
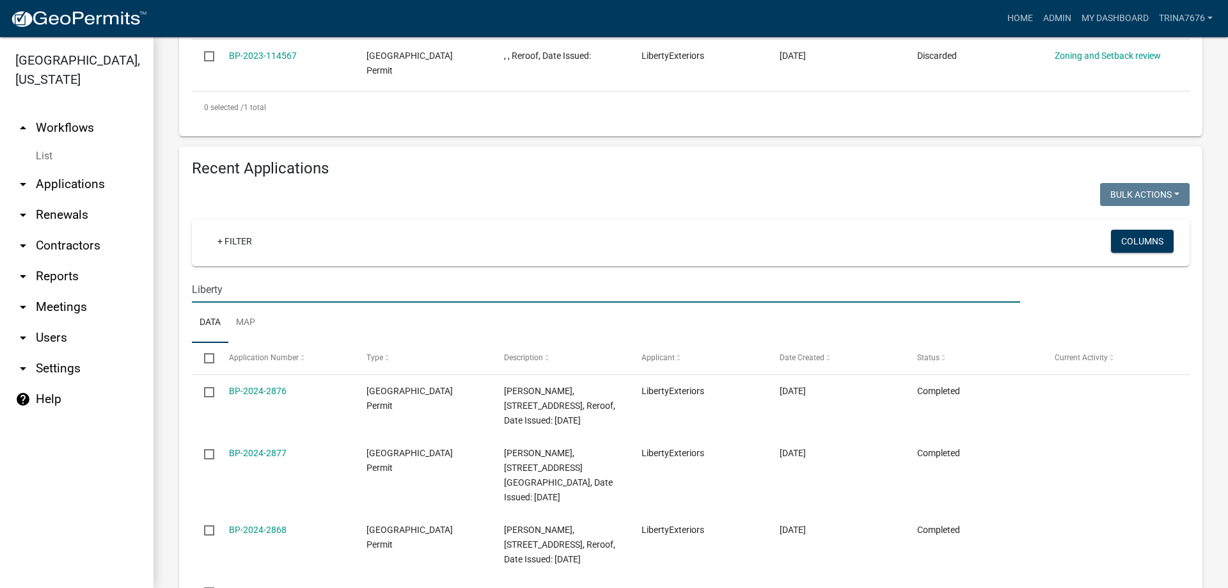
drag, startPoint x: 232, startPoint y: 287, endPoint x: 178, endPoint y: 288, distance: 53.7
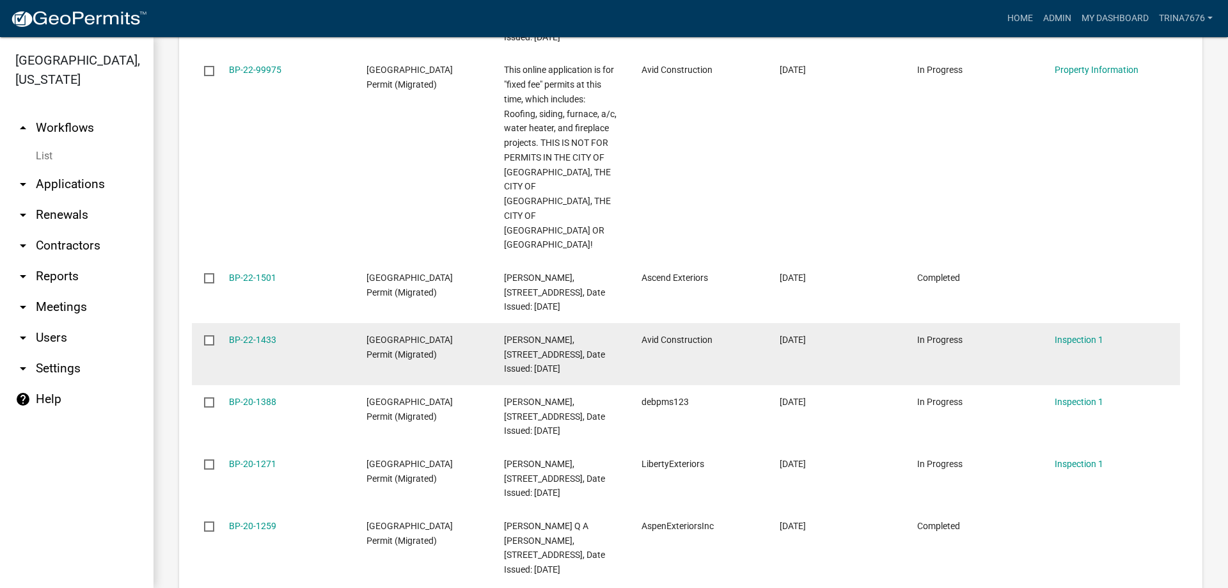
scroll to position [768, 0]
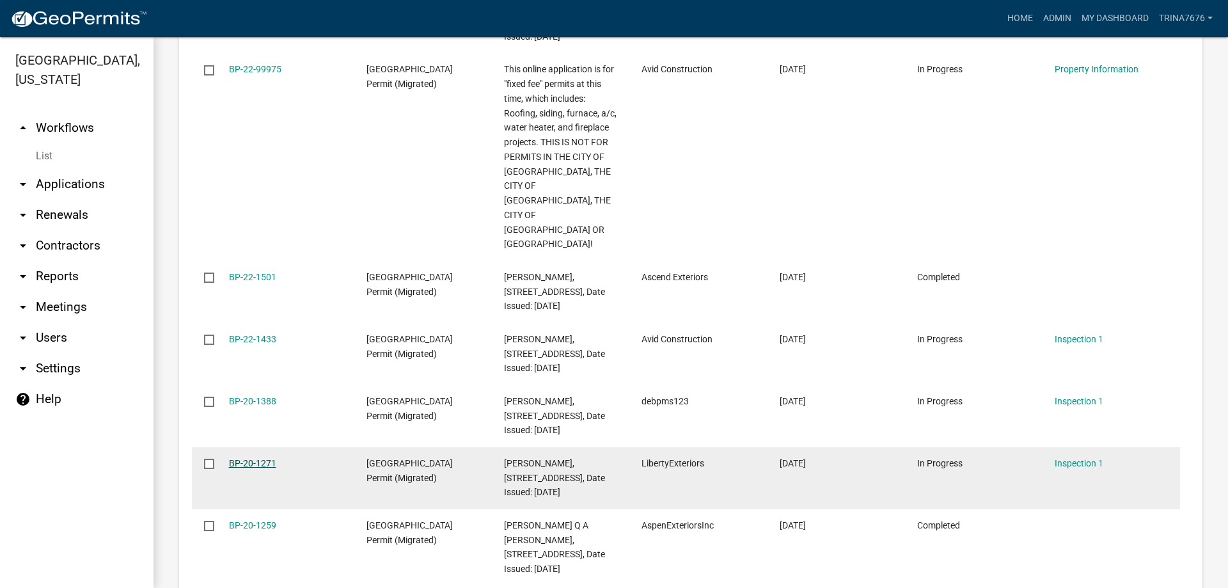
type input "3070"
click at [241, 458] on link "BP-20-1271" at bounding box center [252, 463] width 47 height 10
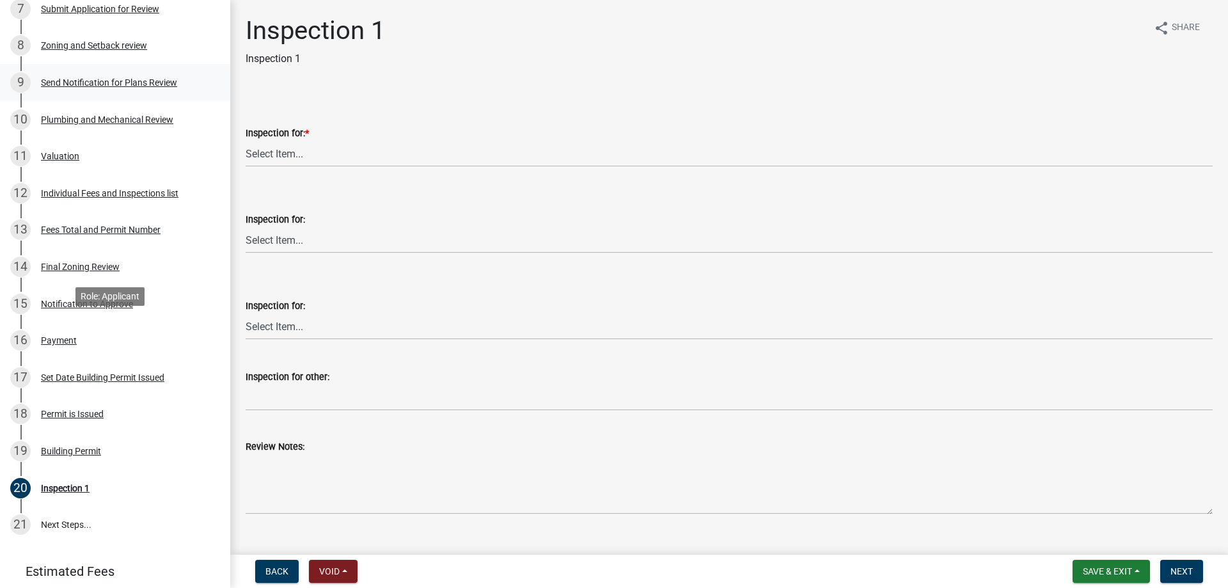
scroll to position [448, 0]
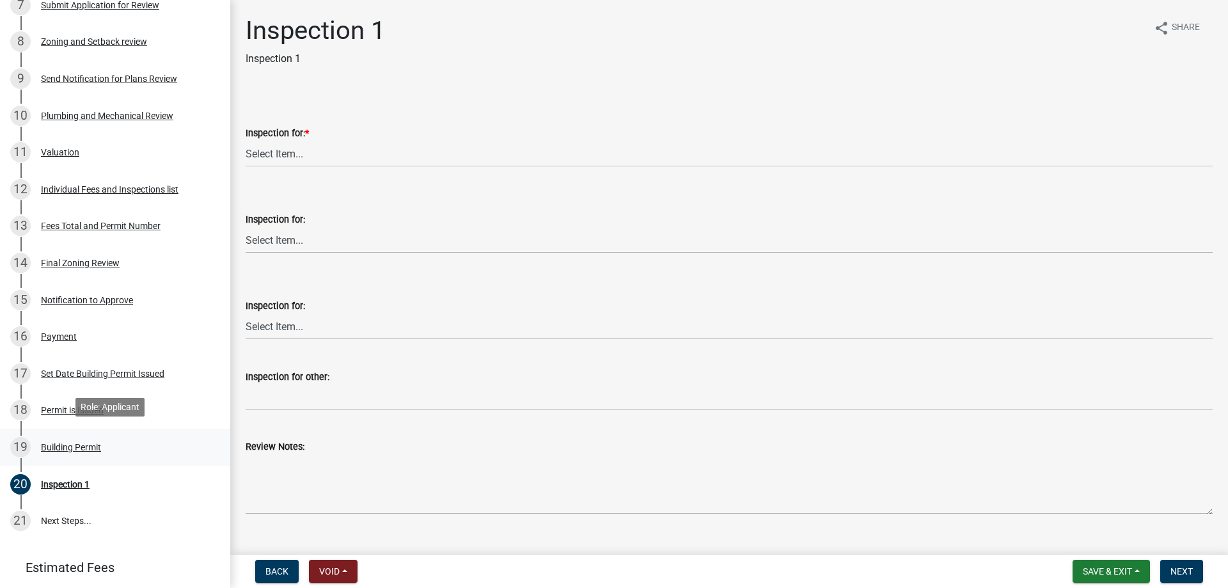
click at [87, 443] on div "Building Permit" at bounding box center [71, 447] width 60 height 9
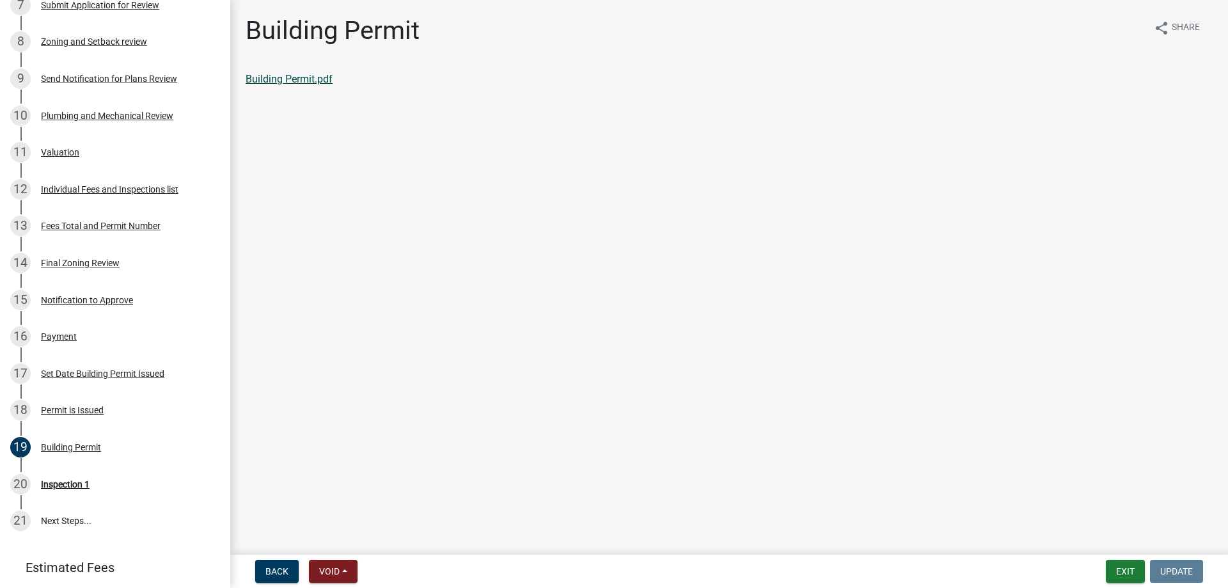
click at [277, 79] on link "Building Permit.pdf" at bounding box center [289, 79] width 87 height 12
click at [276, 84] on link "Building Permit.pdf" at bounding box center [289, 79] width 87 height 12
